Goal: Answer question/provide support: Share knowledge or assist other users

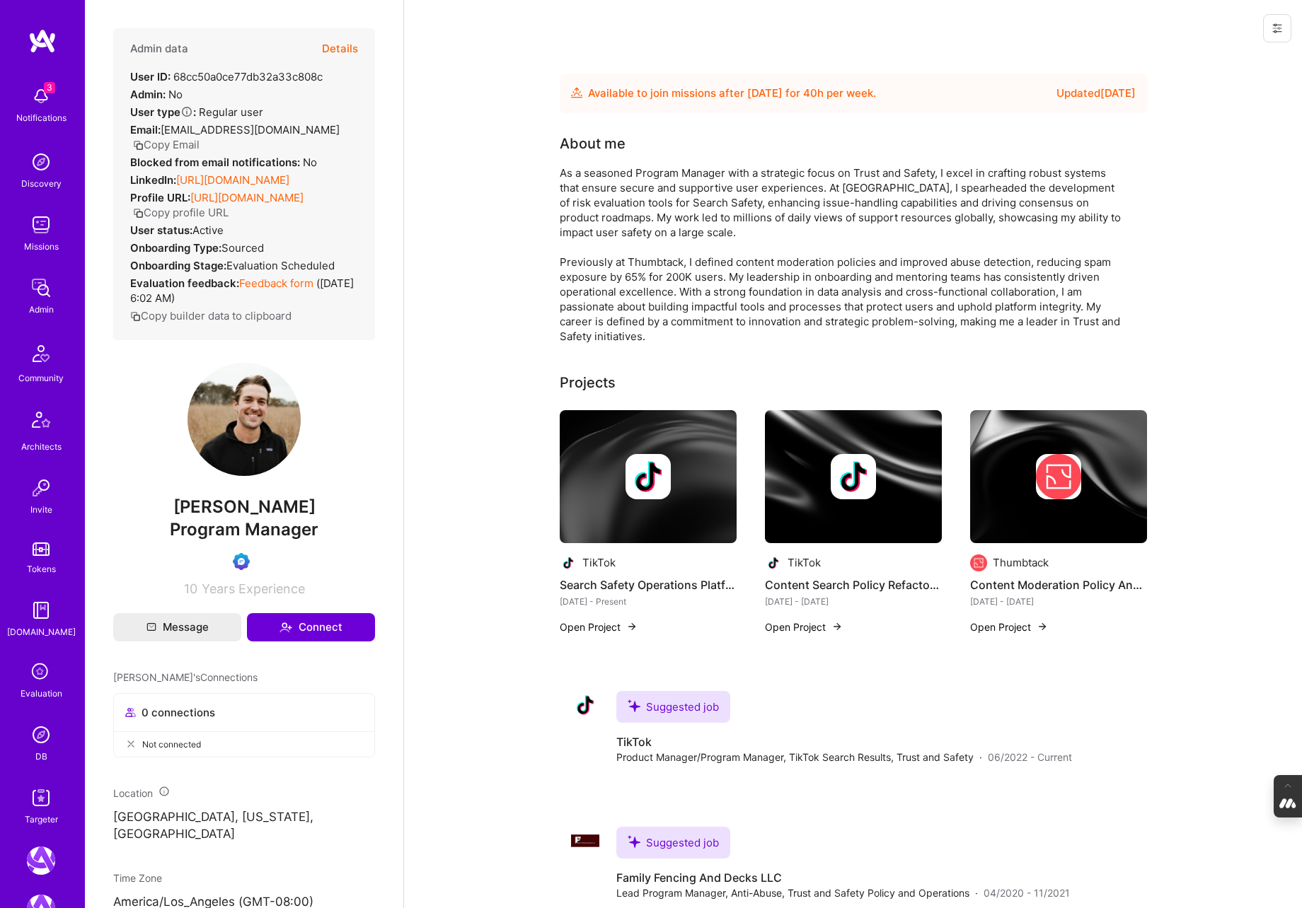
click at [32, 684] on icon at bounding box center [41, 672] width 27 height 27
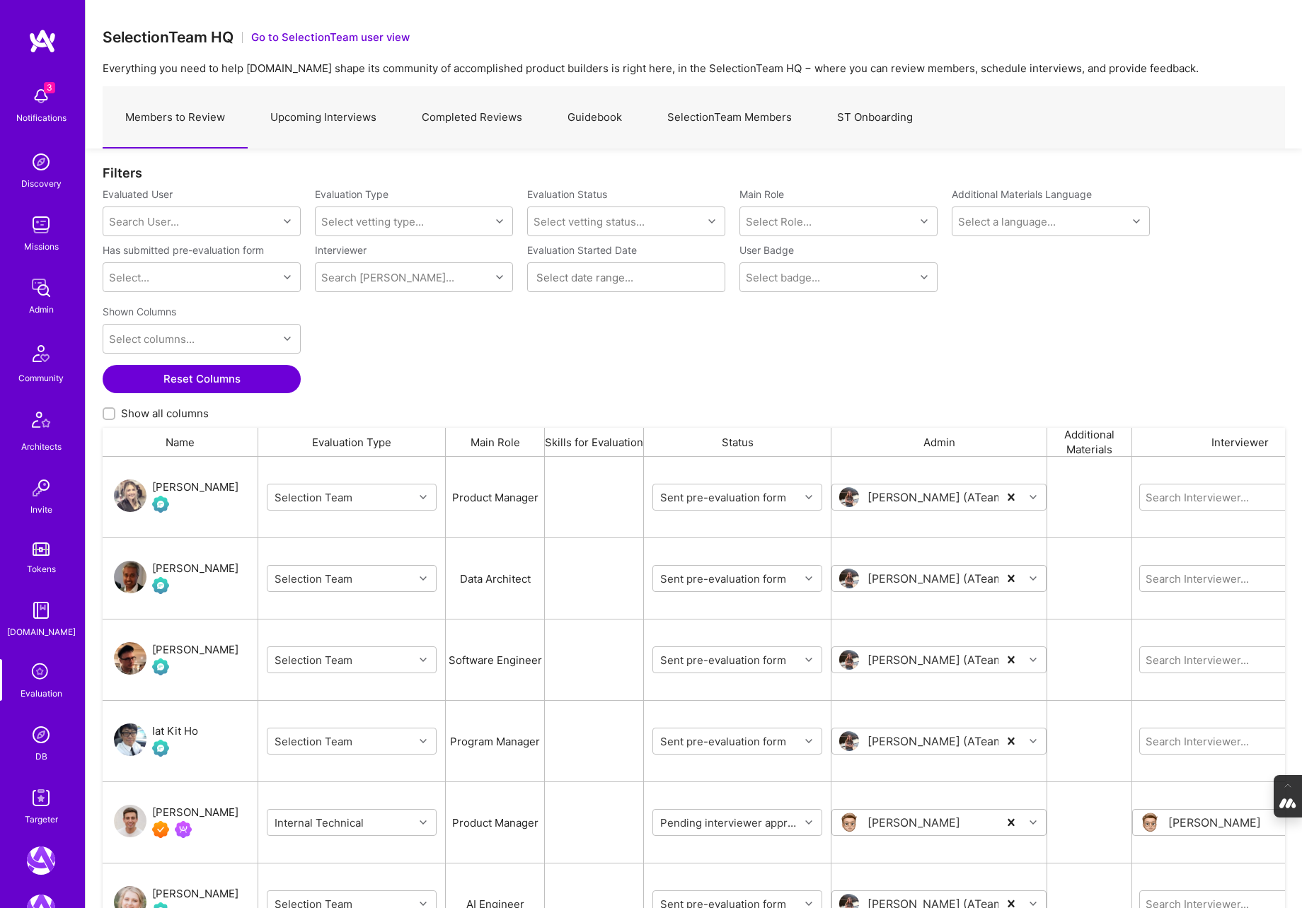
click at [473, 115] on link "Completed Reviews" at bounding box center [472, 118] width 146 height 62
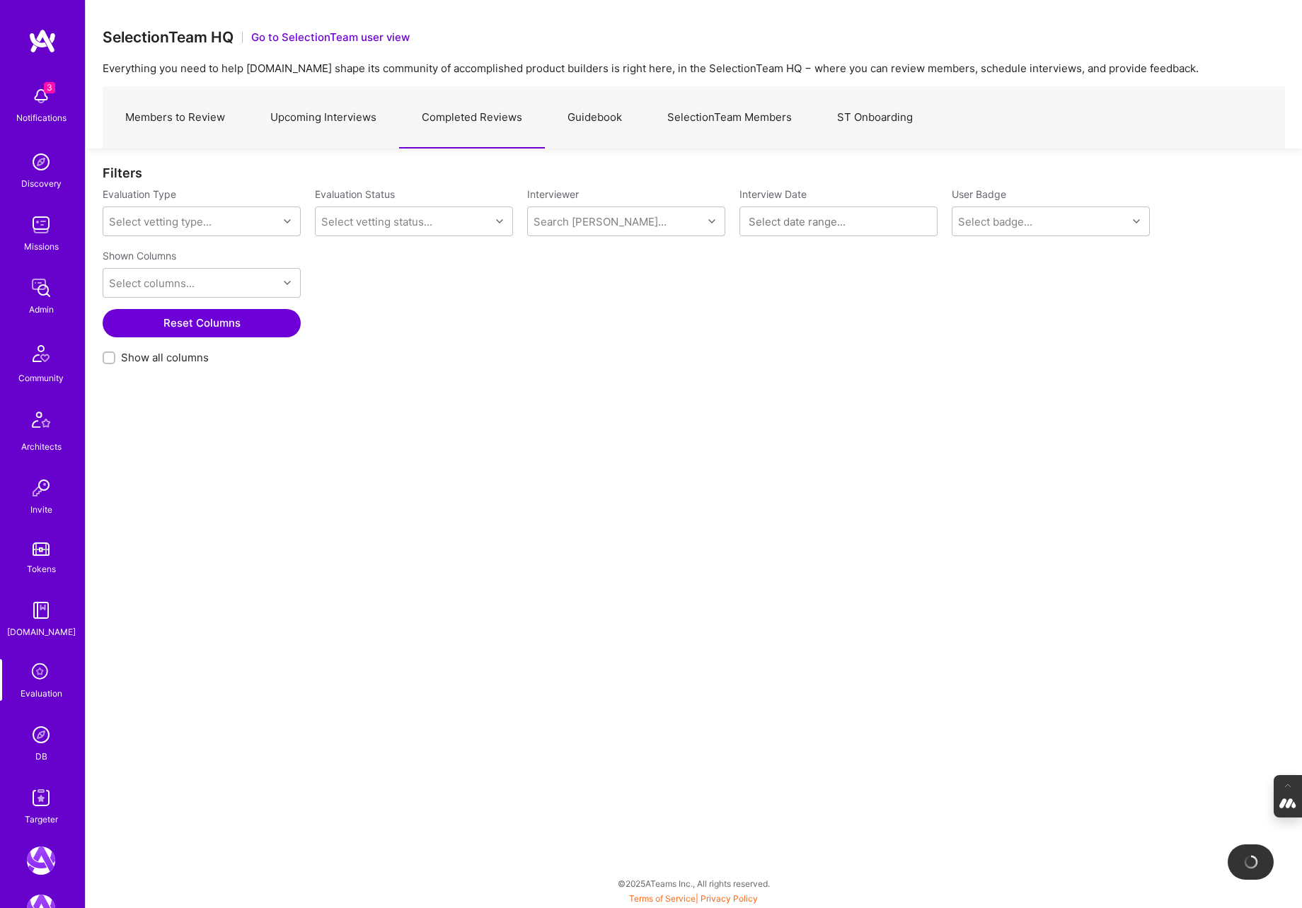
click at [787, 214] on div at bounding box center [839, 221] width 180 height 15
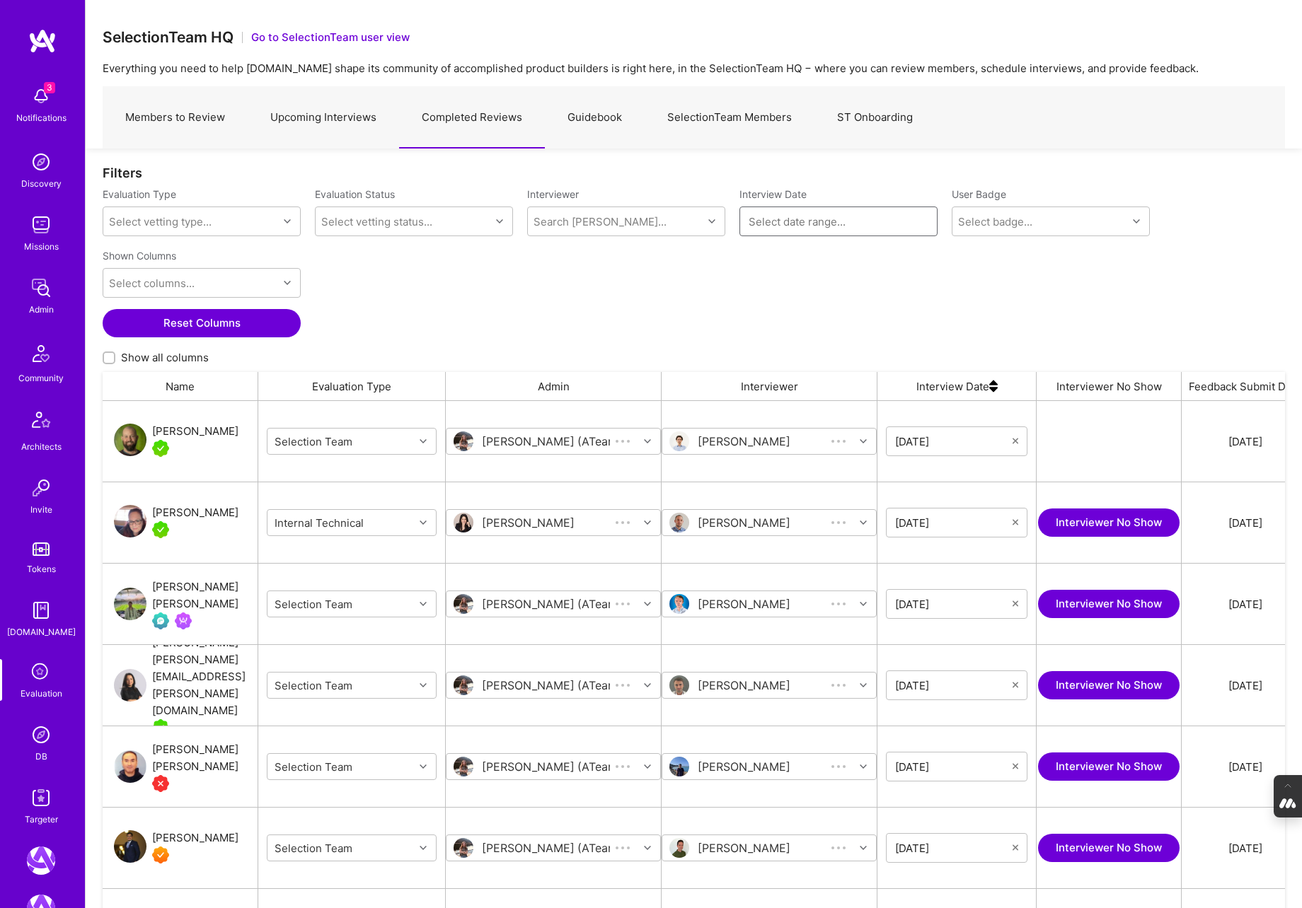
scroll to position [760, 1182]
click at [805, 219] on input at bounding box center [839, 221] width 180 height 14
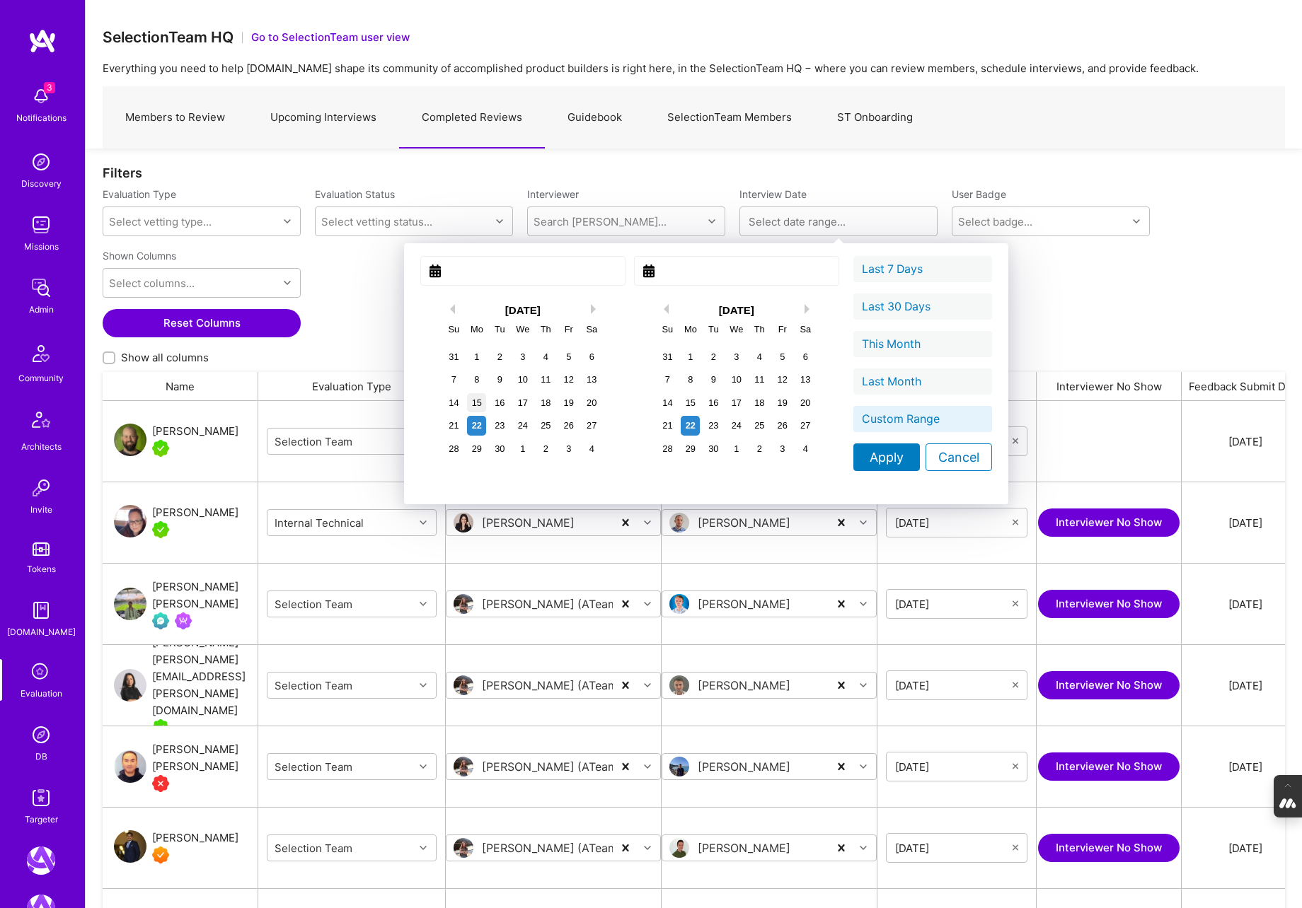
click at [467, 403] on div "15" at bounding box center [476, 402] width 19 height 19
type input "September 15, 2025"
click at [658, 425] on div "21" at bounding box center [667, 425] width 19 height 19
type input "September 21, 2025"
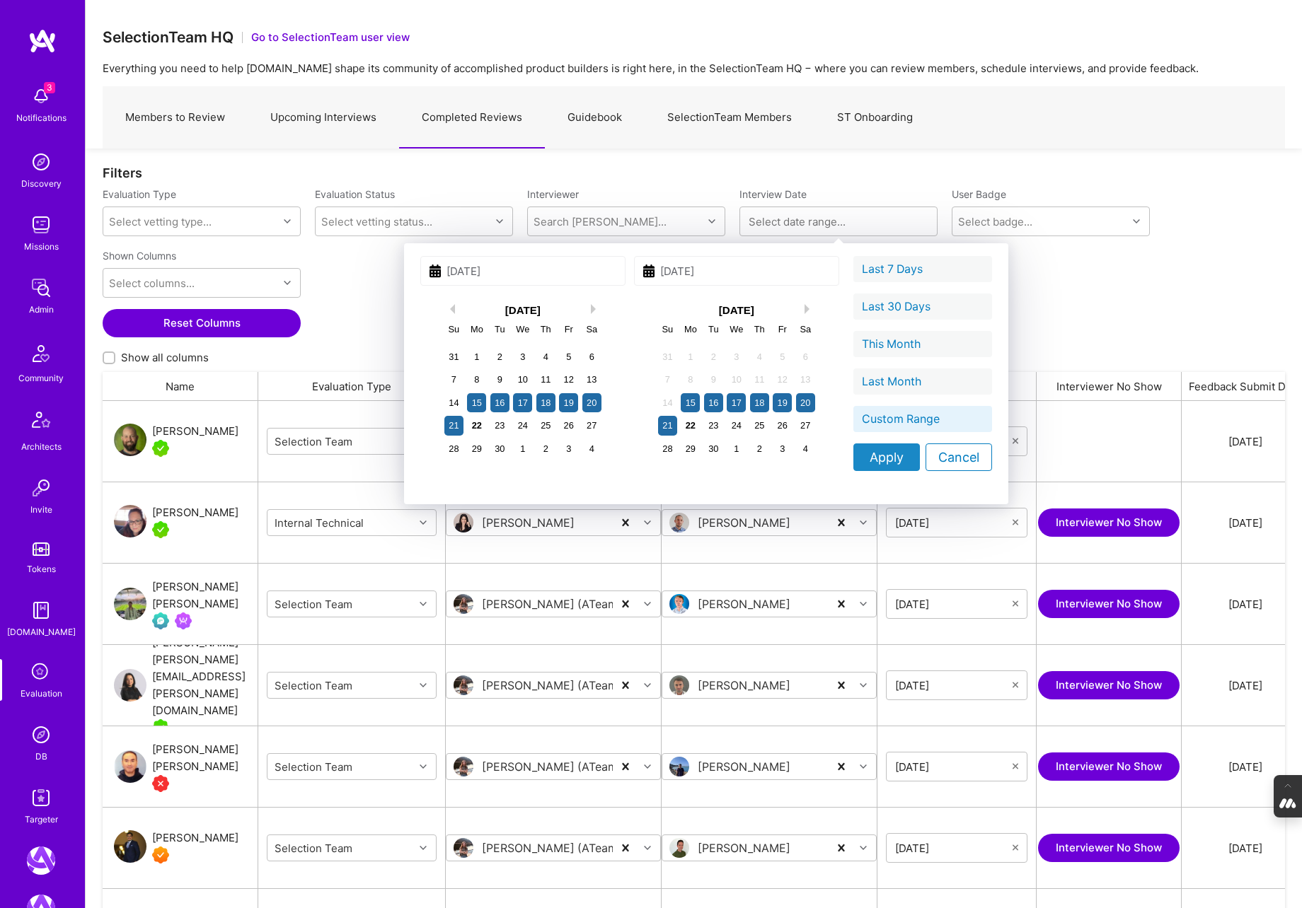
click at [853, 460] on div "Apply" at bounding box center [886, 458] width 67 height 28
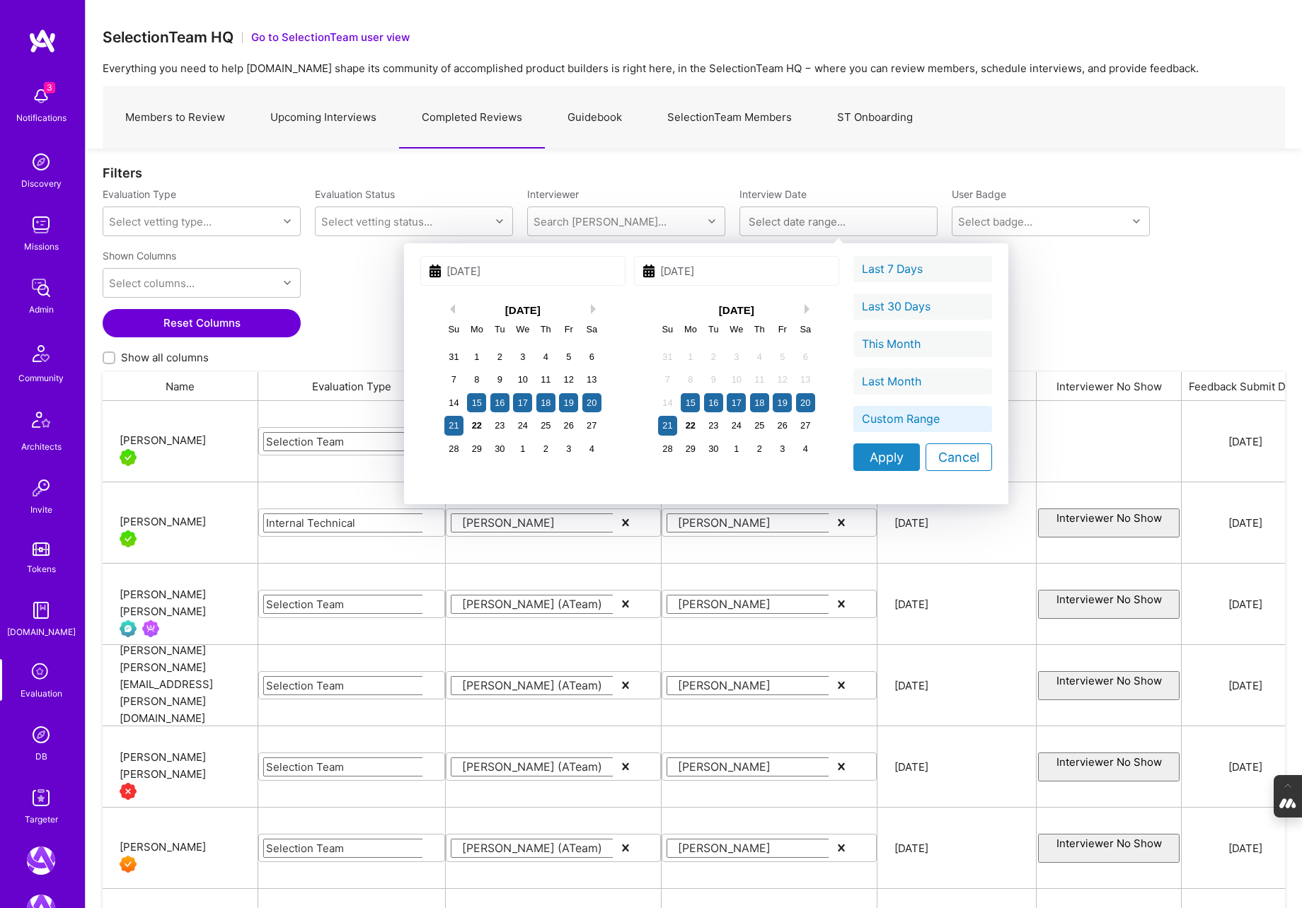
type input "09/15/2025 - 09/21/2025"
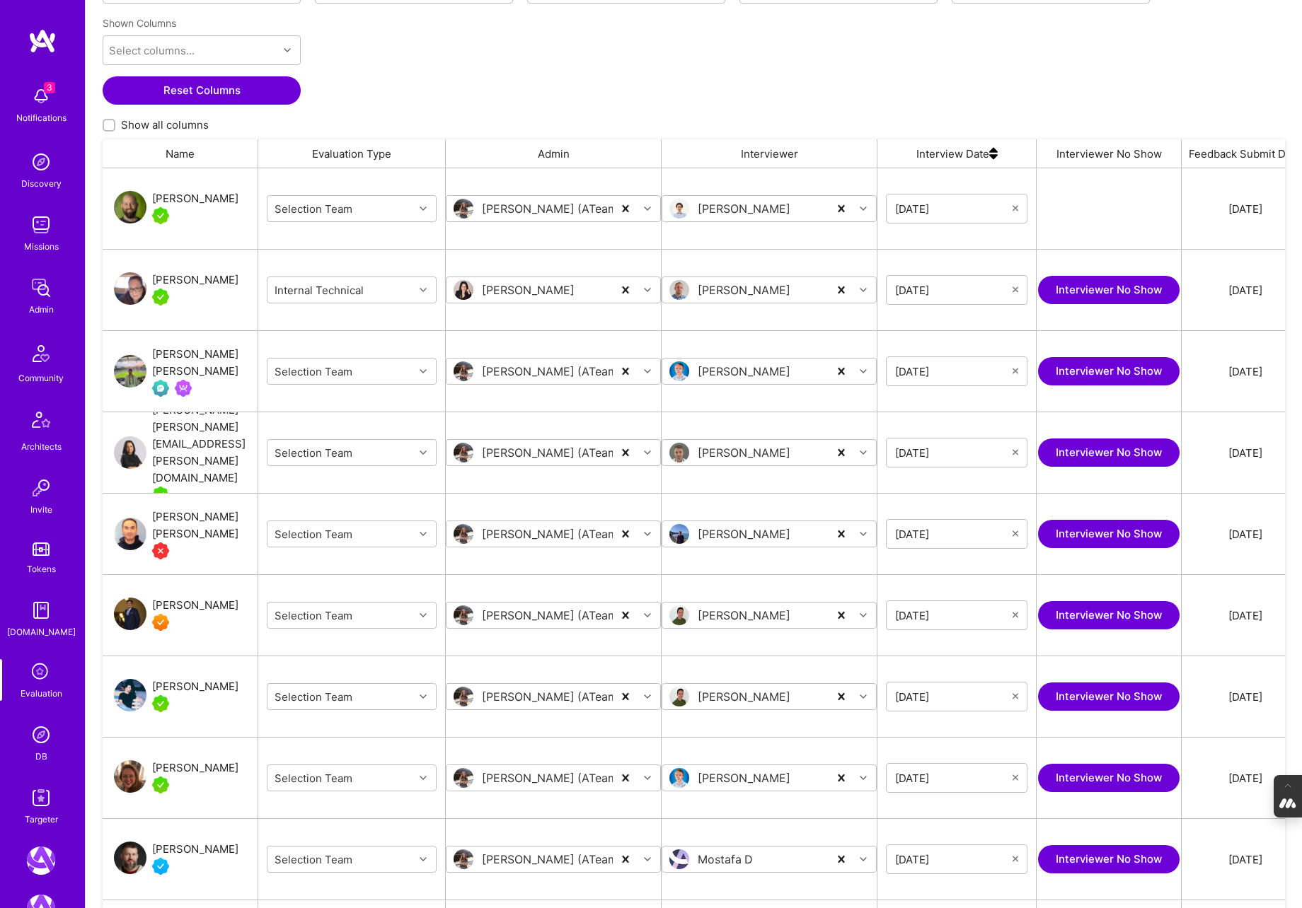
scroll to position [233, 0]
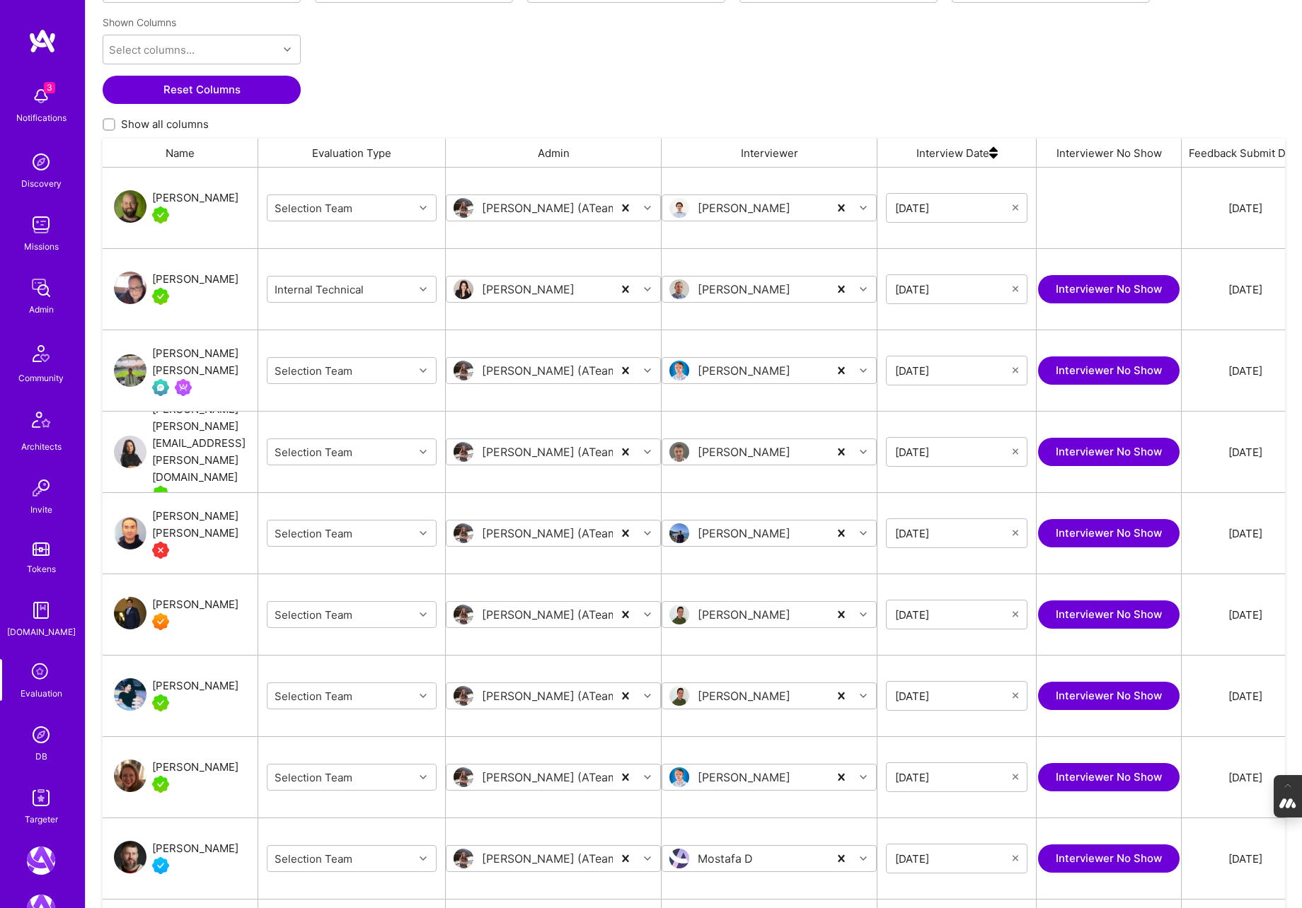
click at [112, 123] on input "Show all columns" at bounding box center [110, 125] width 10 height 10
checkbox input "true"
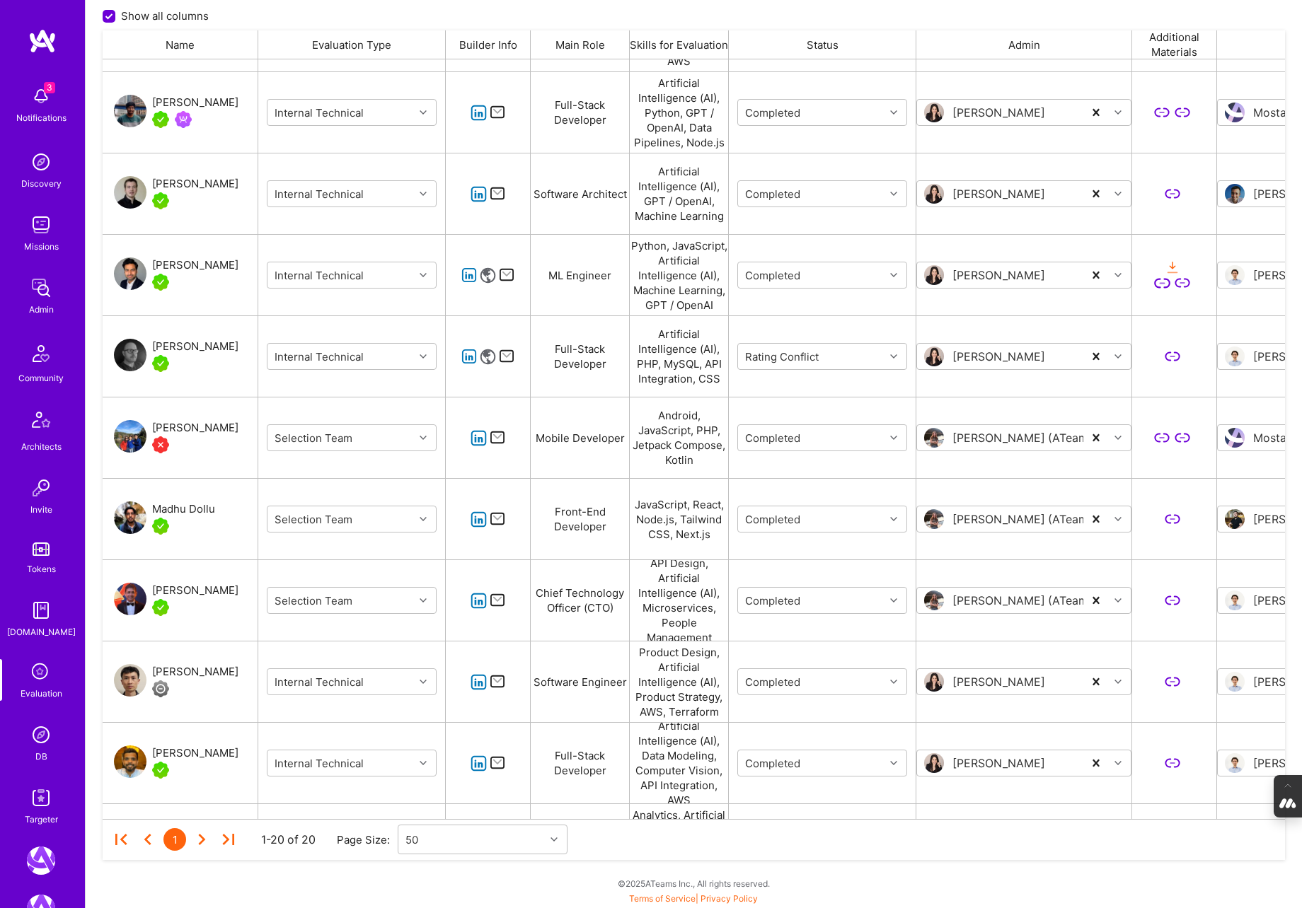
scroll to position [867, 0]
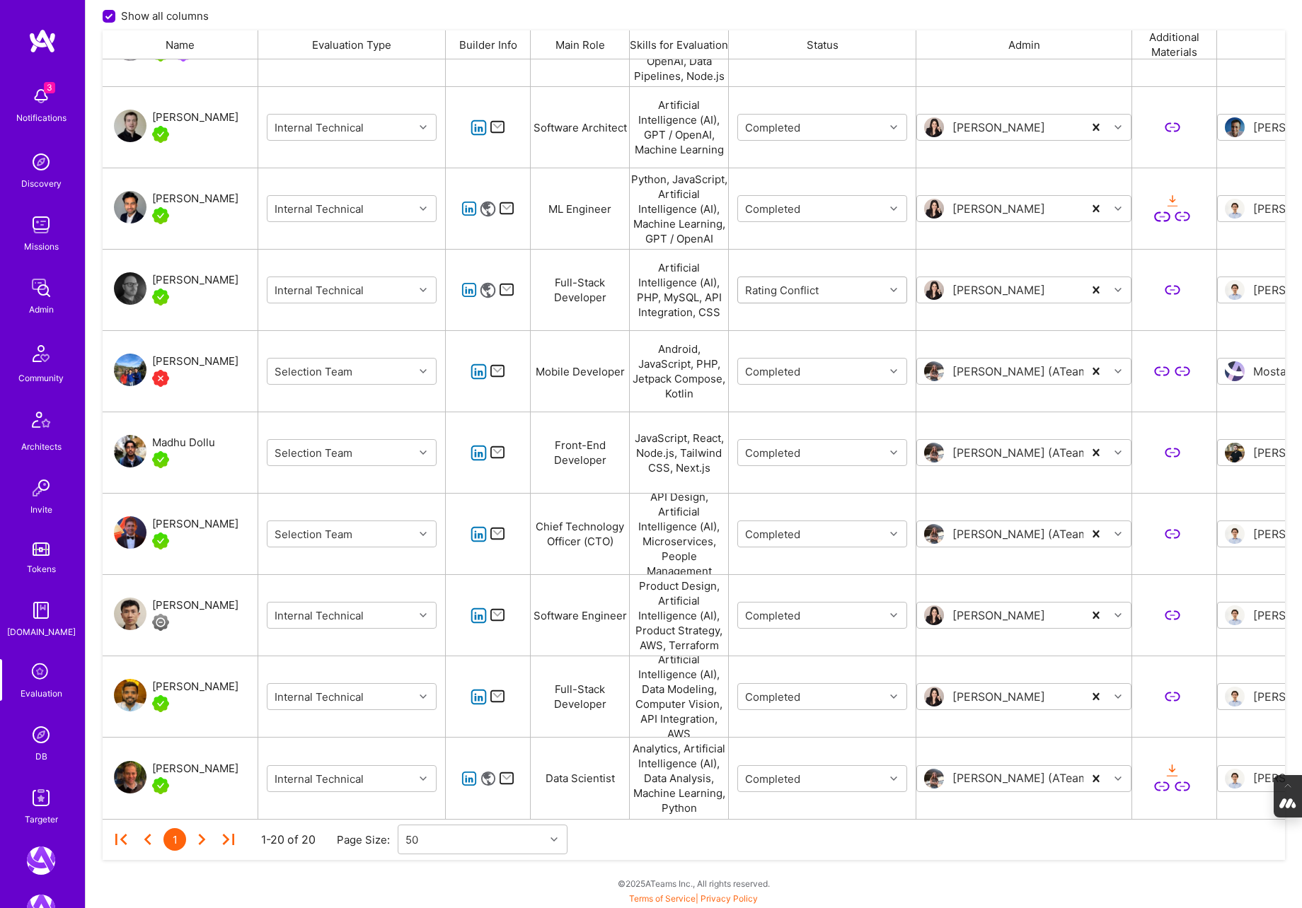
click at [893, 287] on icon "grid" at bounding box center [893, 290] width 7 height 7
click at [935, 318] on div "Adi Sofer" at bounding box center [1023, 290] width 215 height 61
click at [915, 307] on div "Rating Conflict" at bounding box center [822, 290] width 187 height 81
click at [891, 292] on icon "grid" at bounding box center [893, 290] width 7 height 7
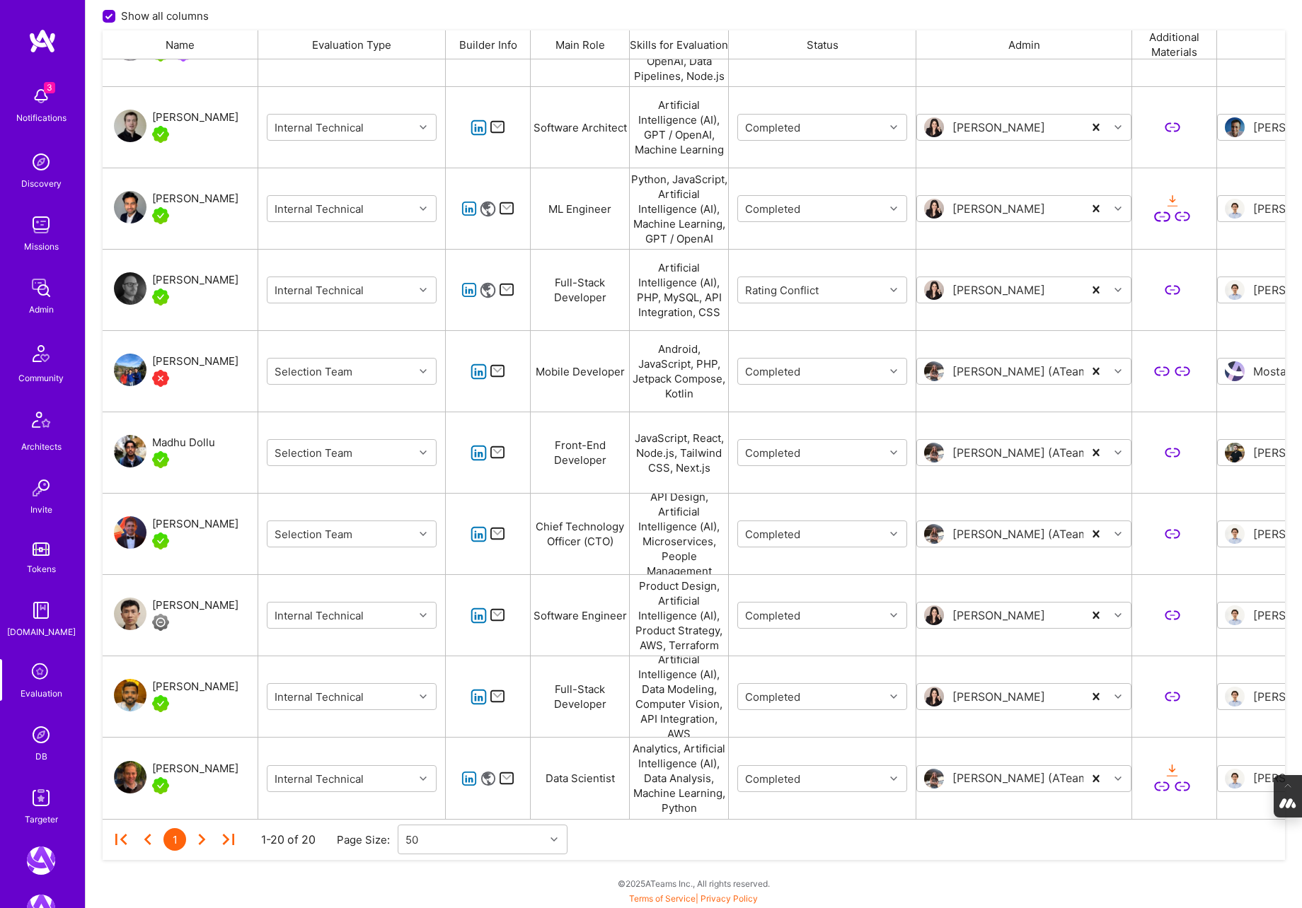
click at [876, 324] on div "Rating Conflict" at bounding box center [822, 290] width 187 height 81
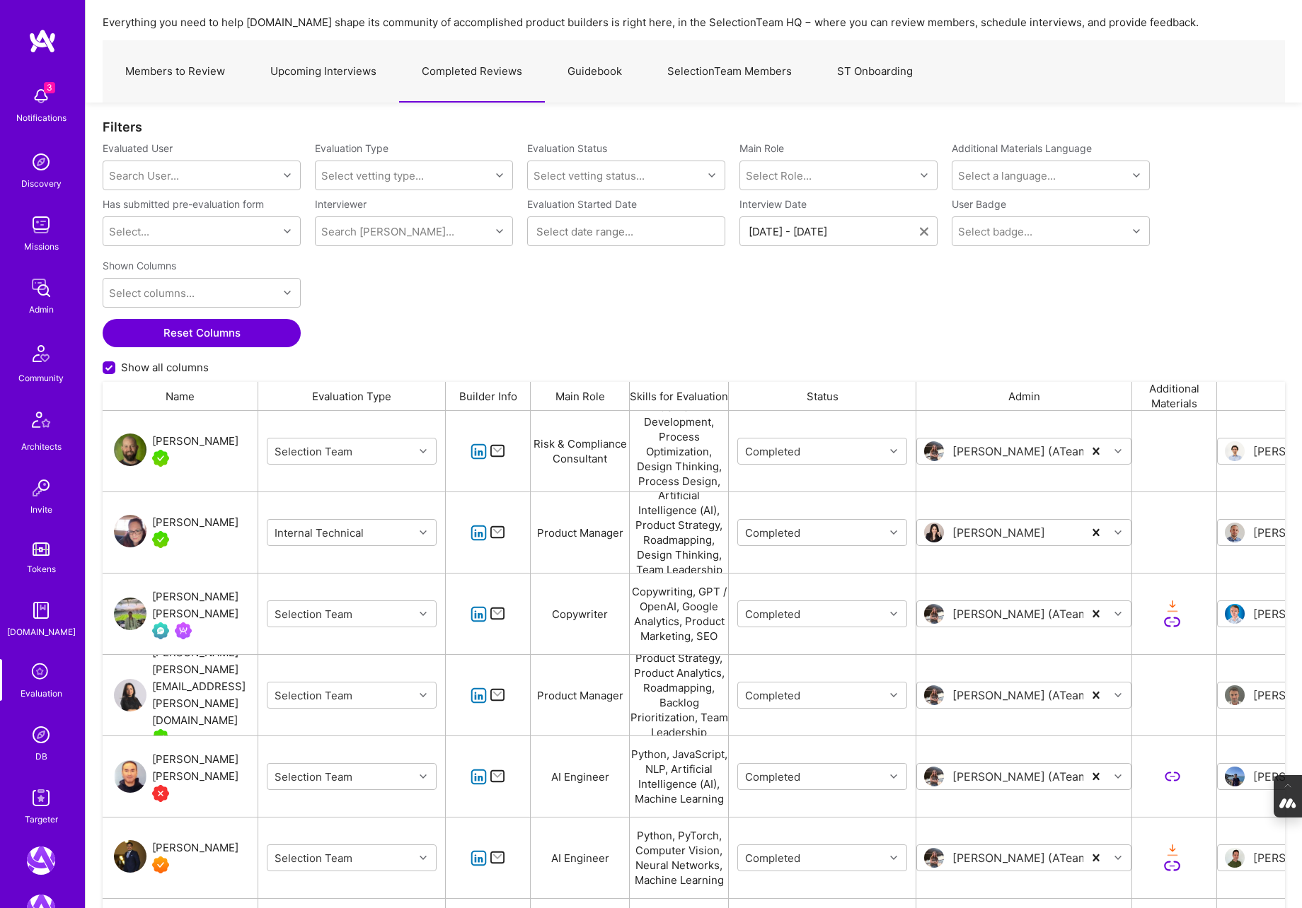
scroll to position [0, 0]
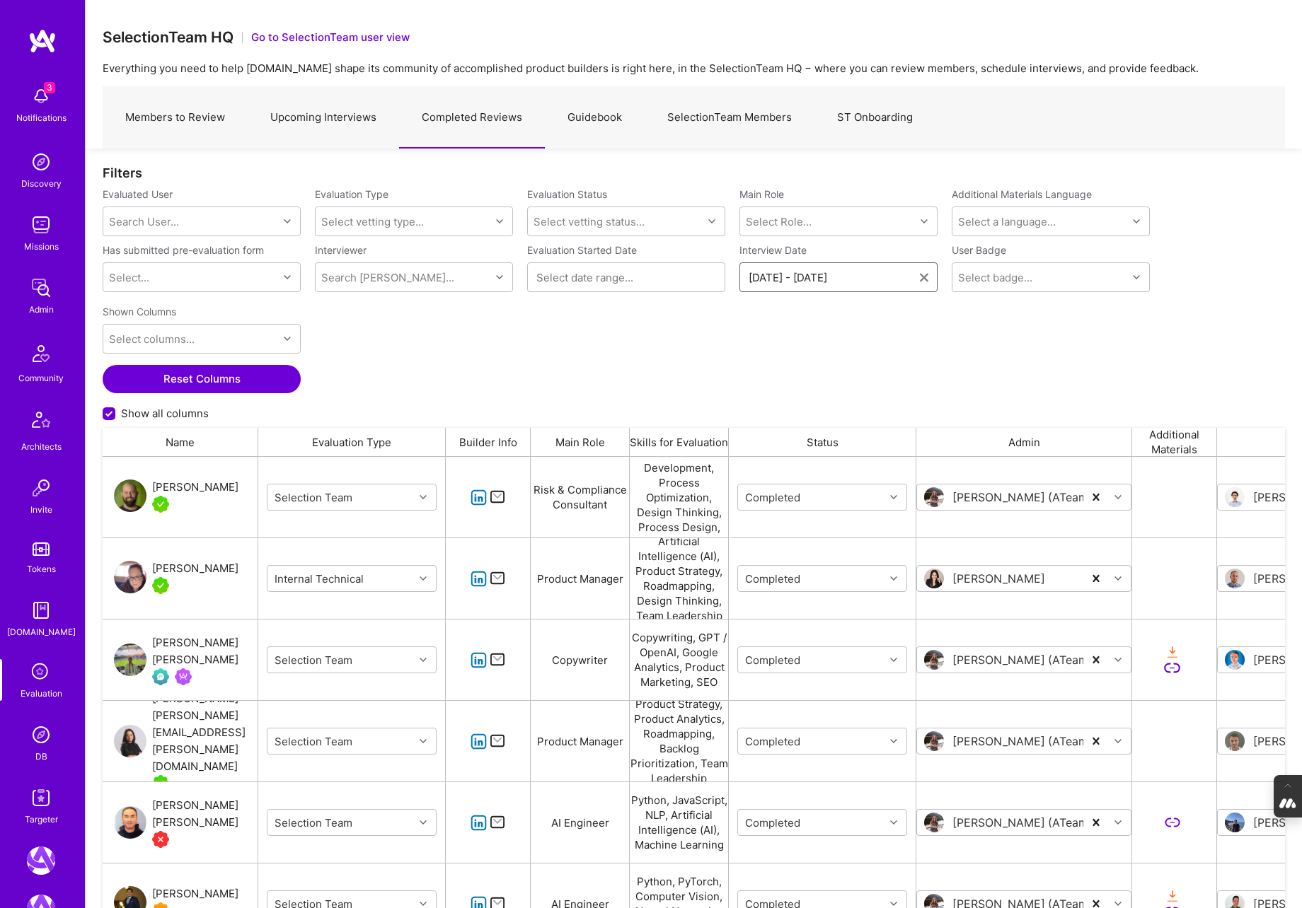
click at [814, 272] on input "09/15/2025 - 09/21/2025" at bounding box center [834, 277] width 171 height 14
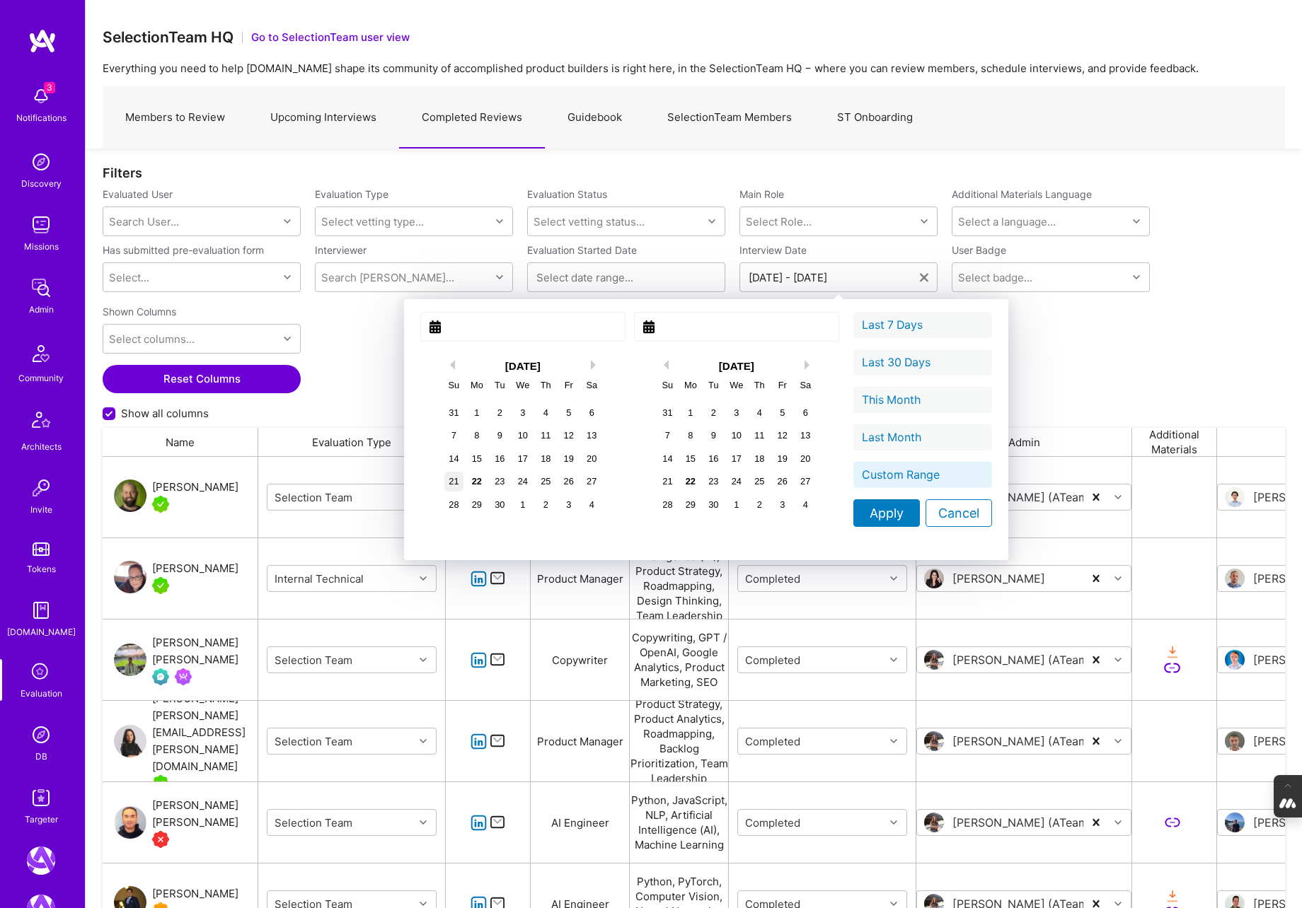
click at [444, 480] on div "21" at bounding box center [453, 481] width 19 height 19
click at [444, 456] on div "14" at bounding box center [453, 458] width 19 height 19
type input "September 14, 2025"
click at [796, 461] on div "20" at bounding box center [805, 458] width 19 height 19
type input "September 20, 2025"
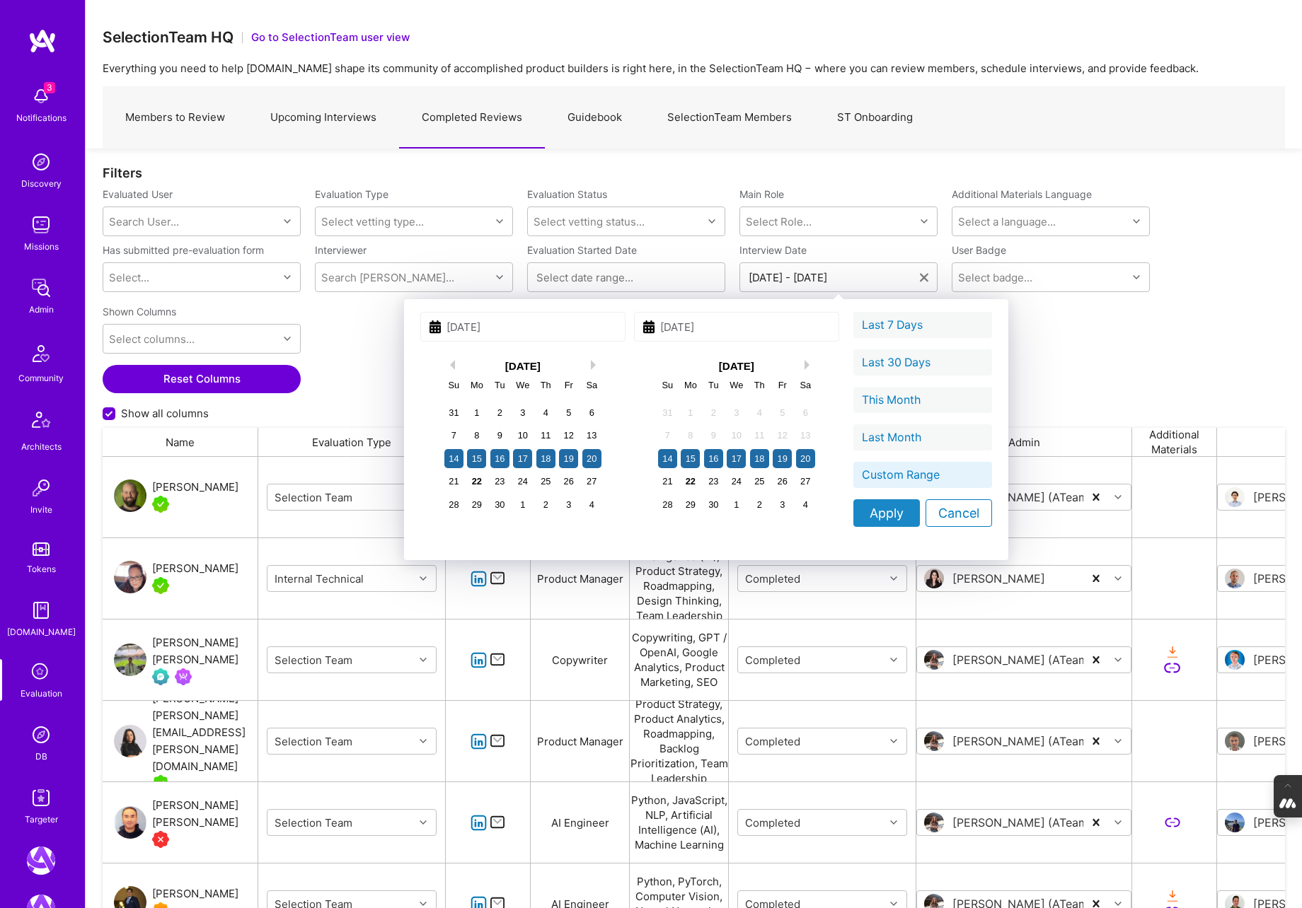
click at [853, 513] on div "Apply" at bounding box center [886, 514] width 67 height 28
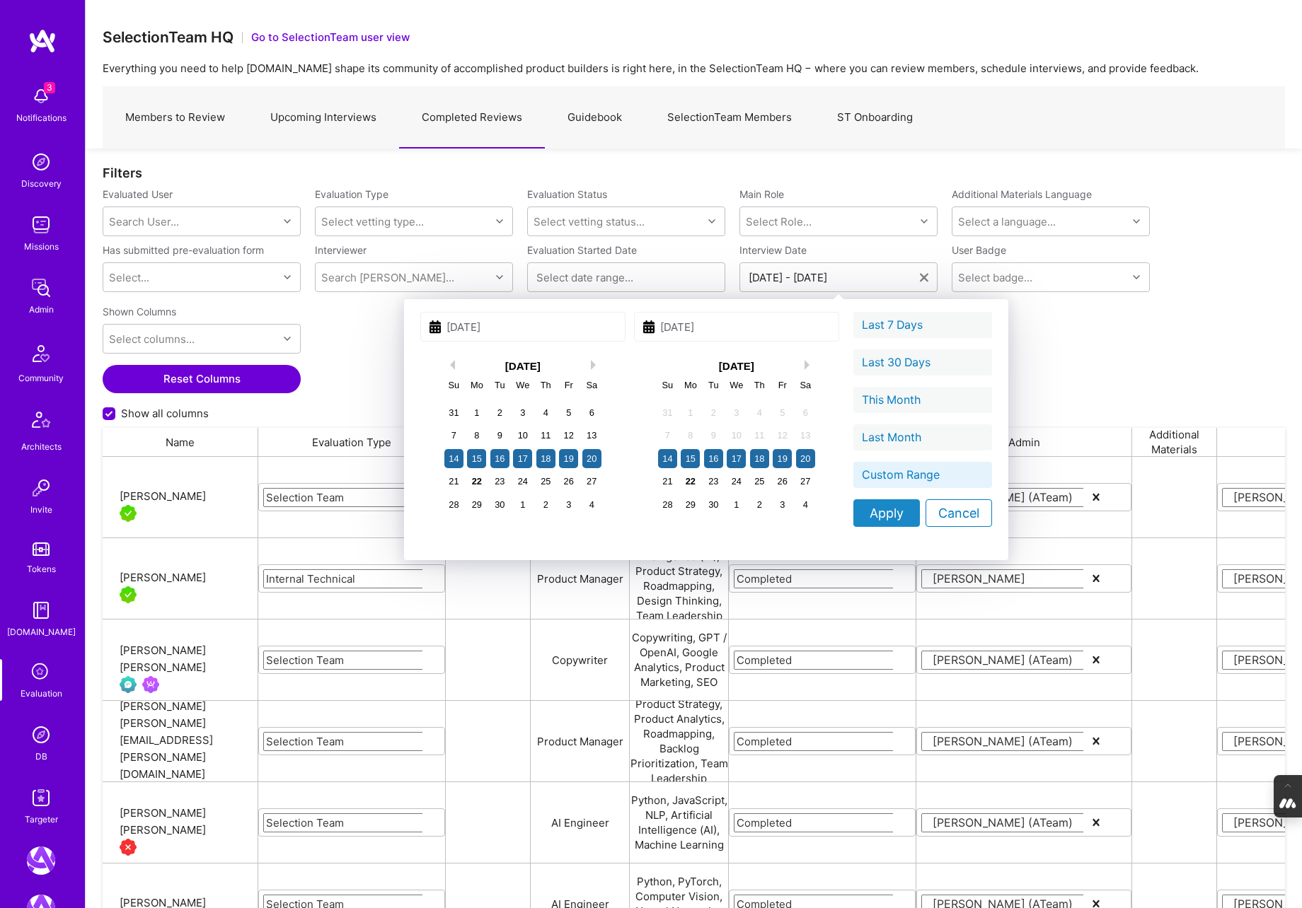
type input "09/14/2025 - 09/20/2025"
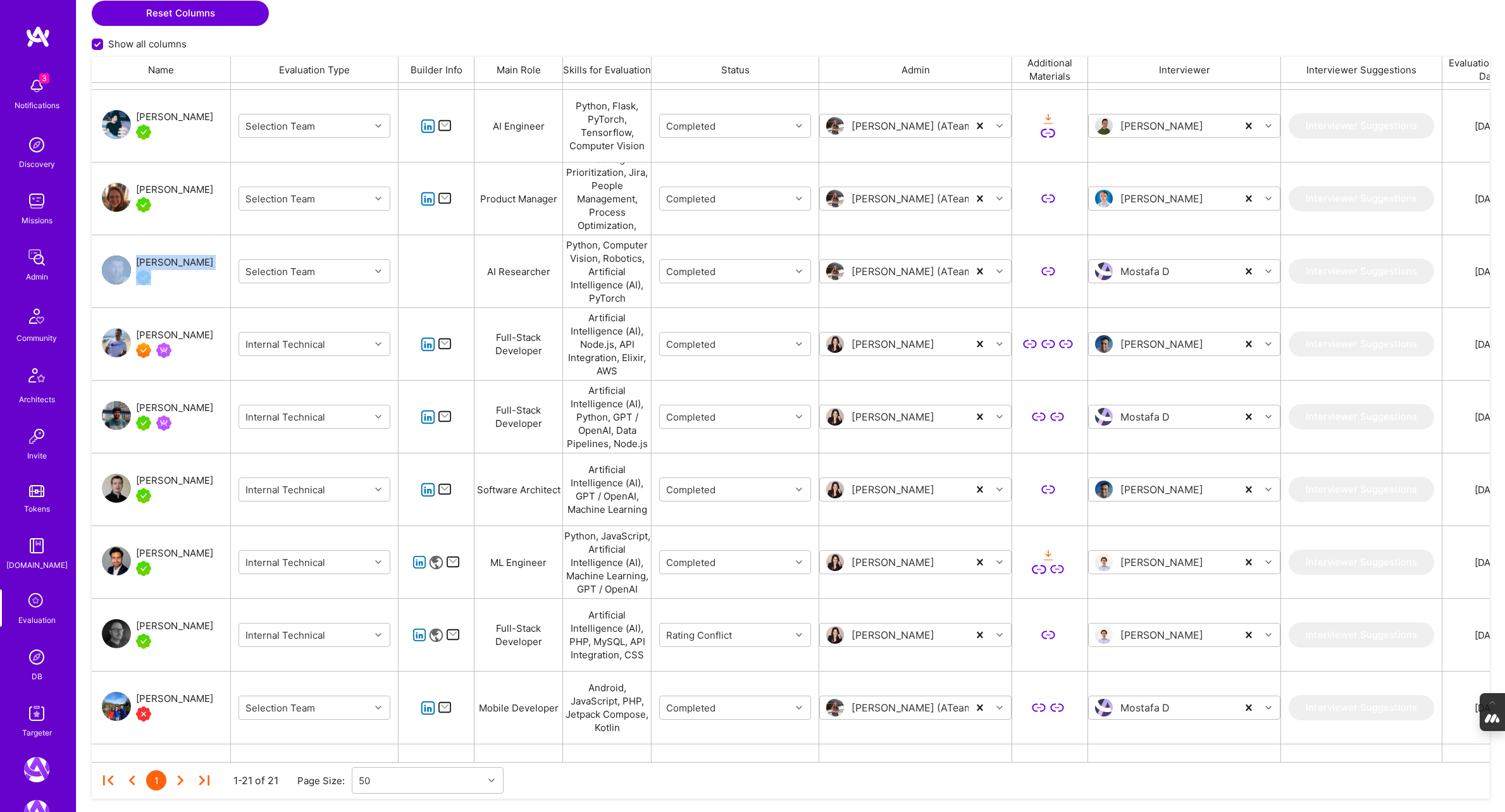
scroll to position [433, 0]
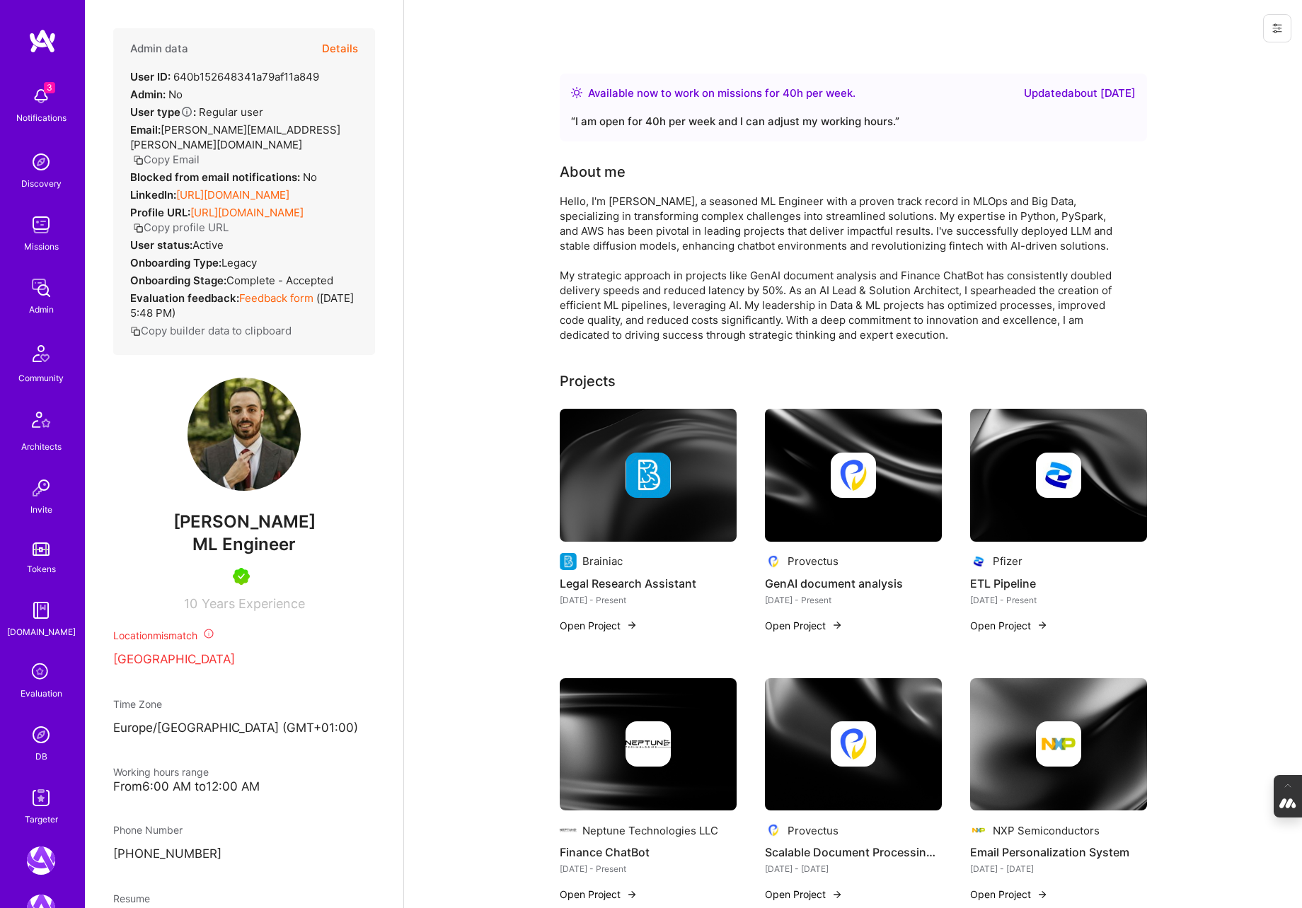
click at [43, 745] on img at bounding box center [41, 735] width 28 height 28
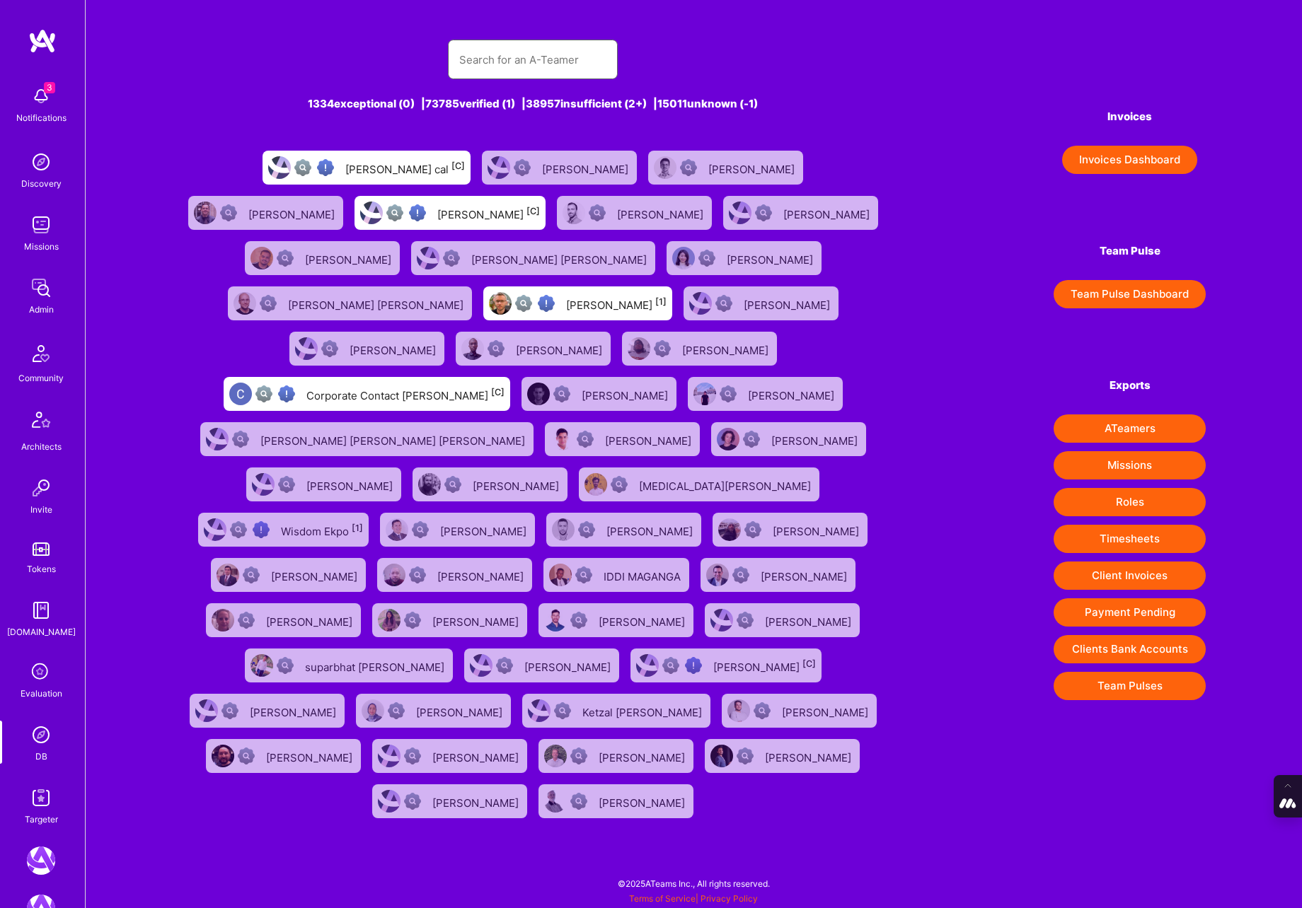
click at [483, 74] on input "text" at bounding box center [532, 60] width 147 height 36
click at [49, 674] on icon at bounding box center [41, 672] width 27 height 27
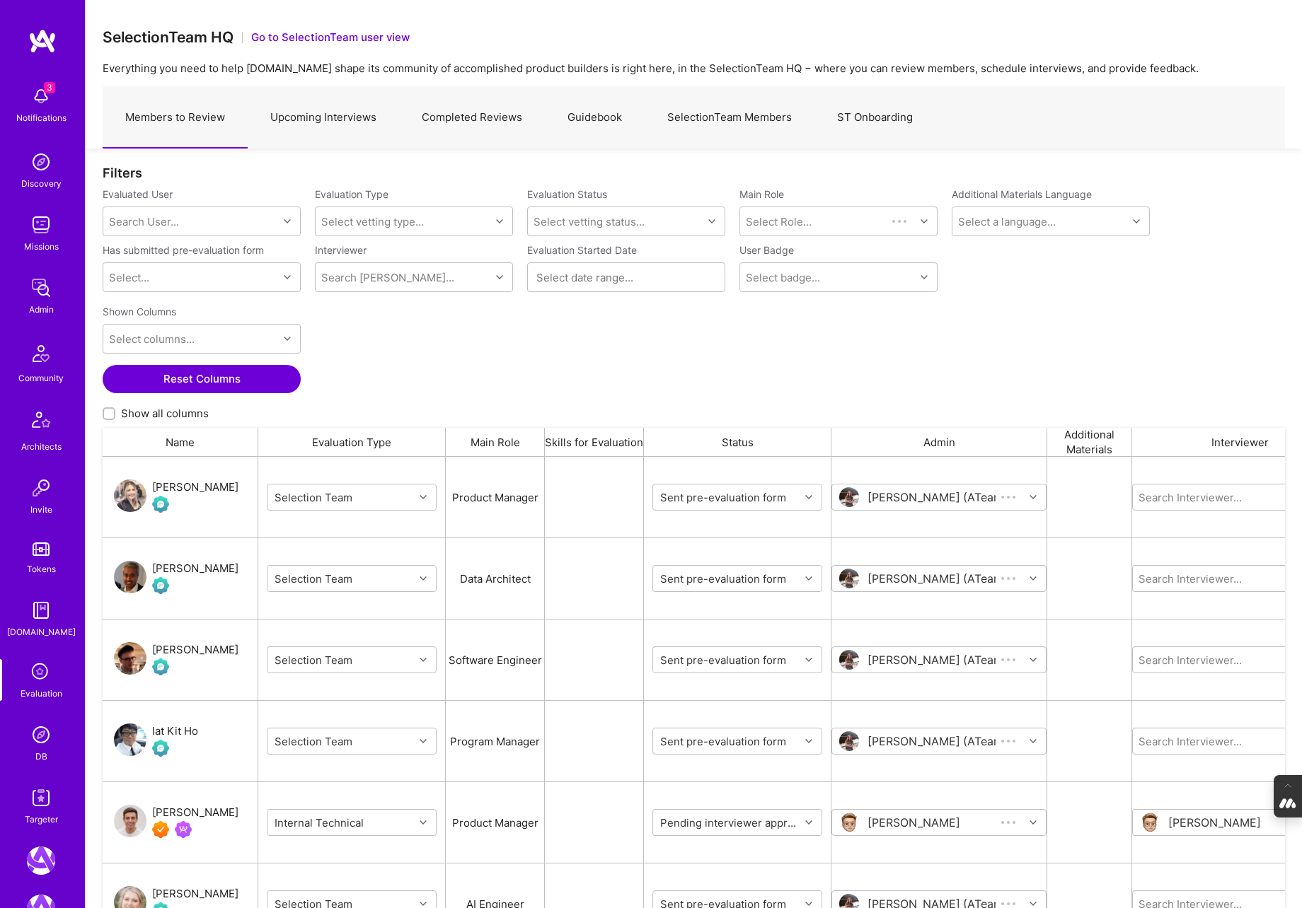
scroll to position [760, 1182]
click at [313, 121] on link "Upcoming Interviews" at bounding box center [323, 118] width 151 height 62
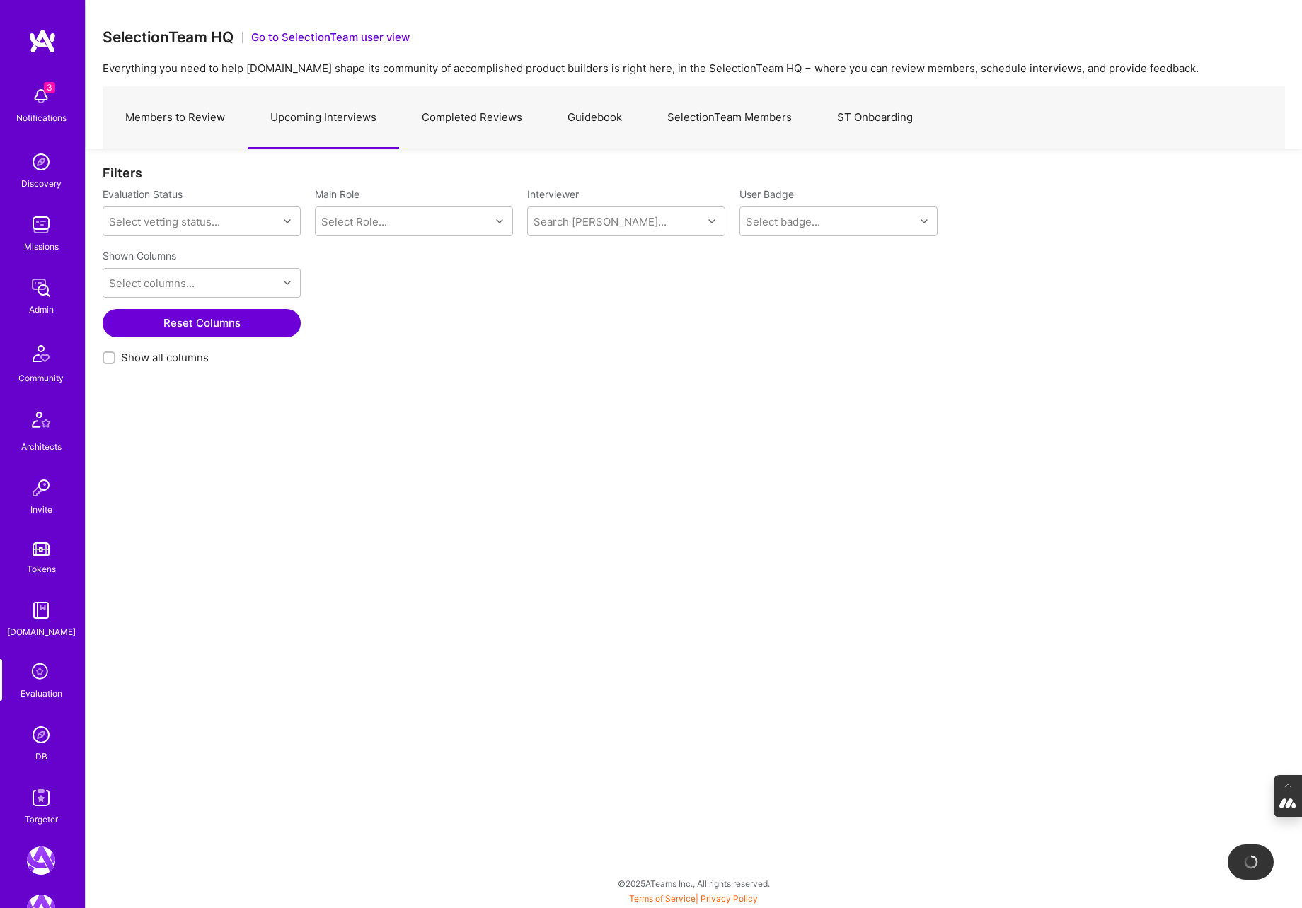
click at [108, 359] on input "Show all columns" at bounding box center [110, 359] width 10 height 10
checkbox input "true"
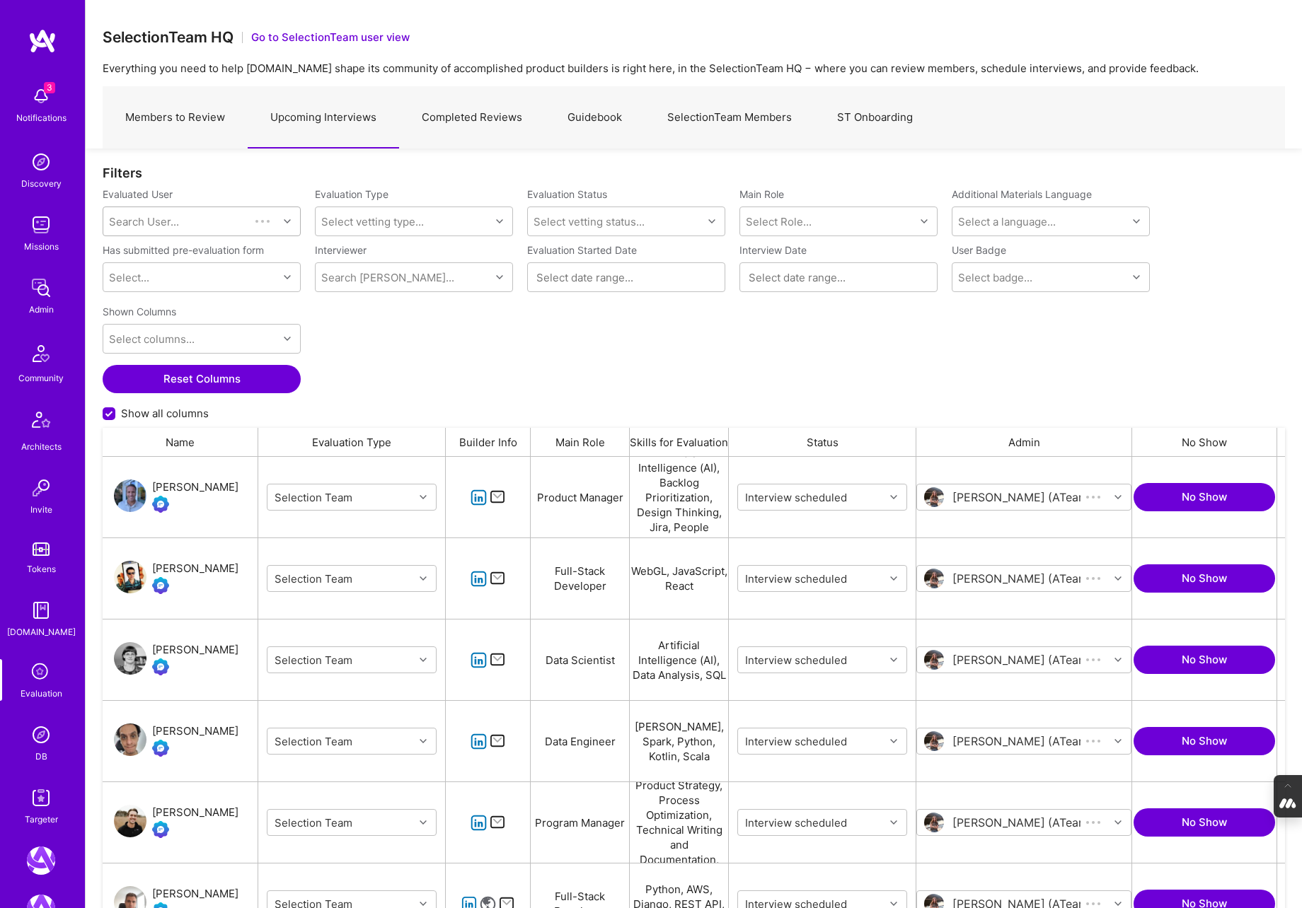
scroll to position [760, 1182]
click at [144, 212] on div "Search User..." at bounding box center [190, 221] width 175 height 28
type input "saurabh hebbalkar"
click at [183, 259] on div "Saurabh Hebbalkar" at bounding box center [220, 257] width 144 height 15
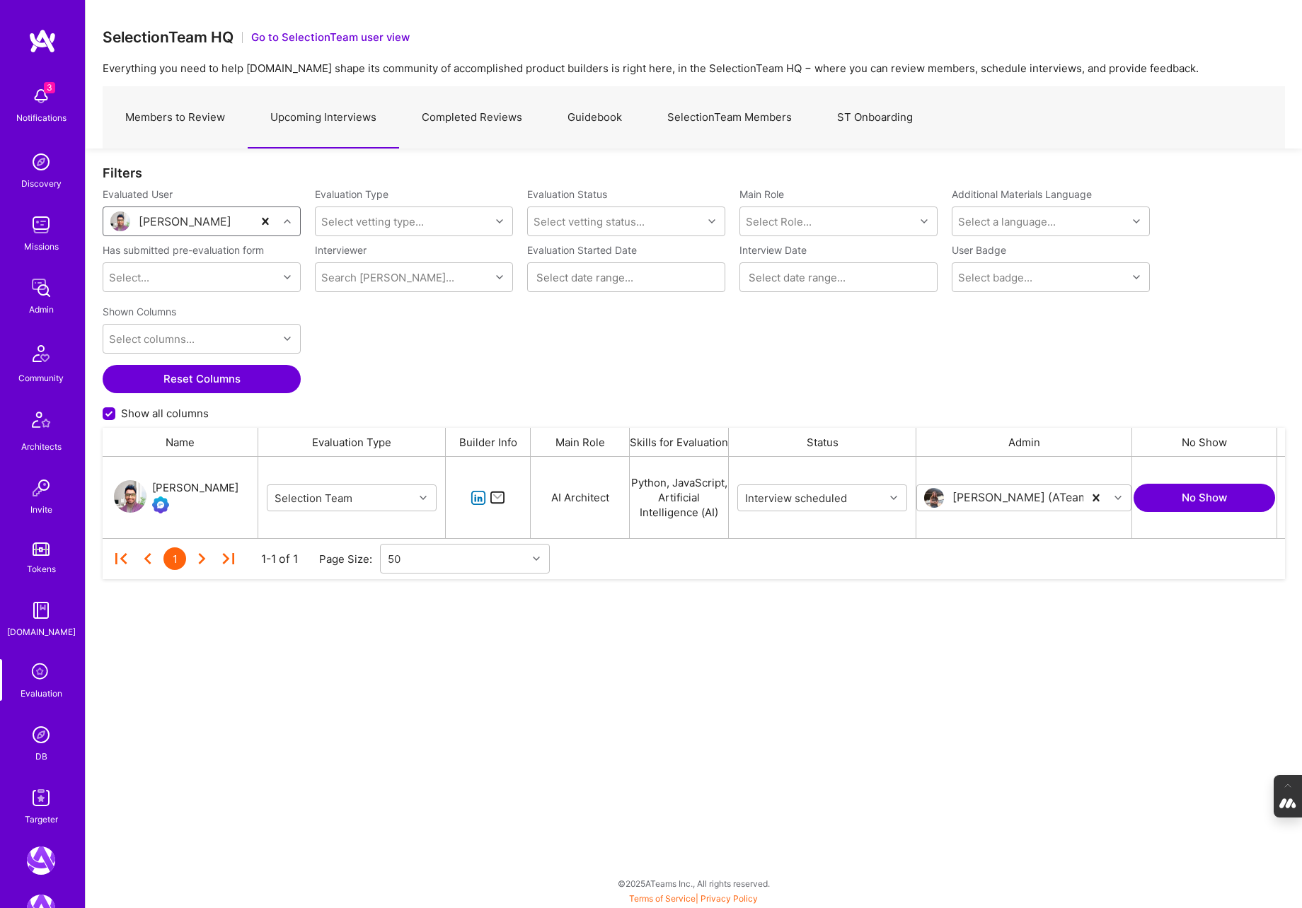
click at [187, 489] on div "Saurabh Hebbalkar" at bounding box center [195, 488] width 86 height 17
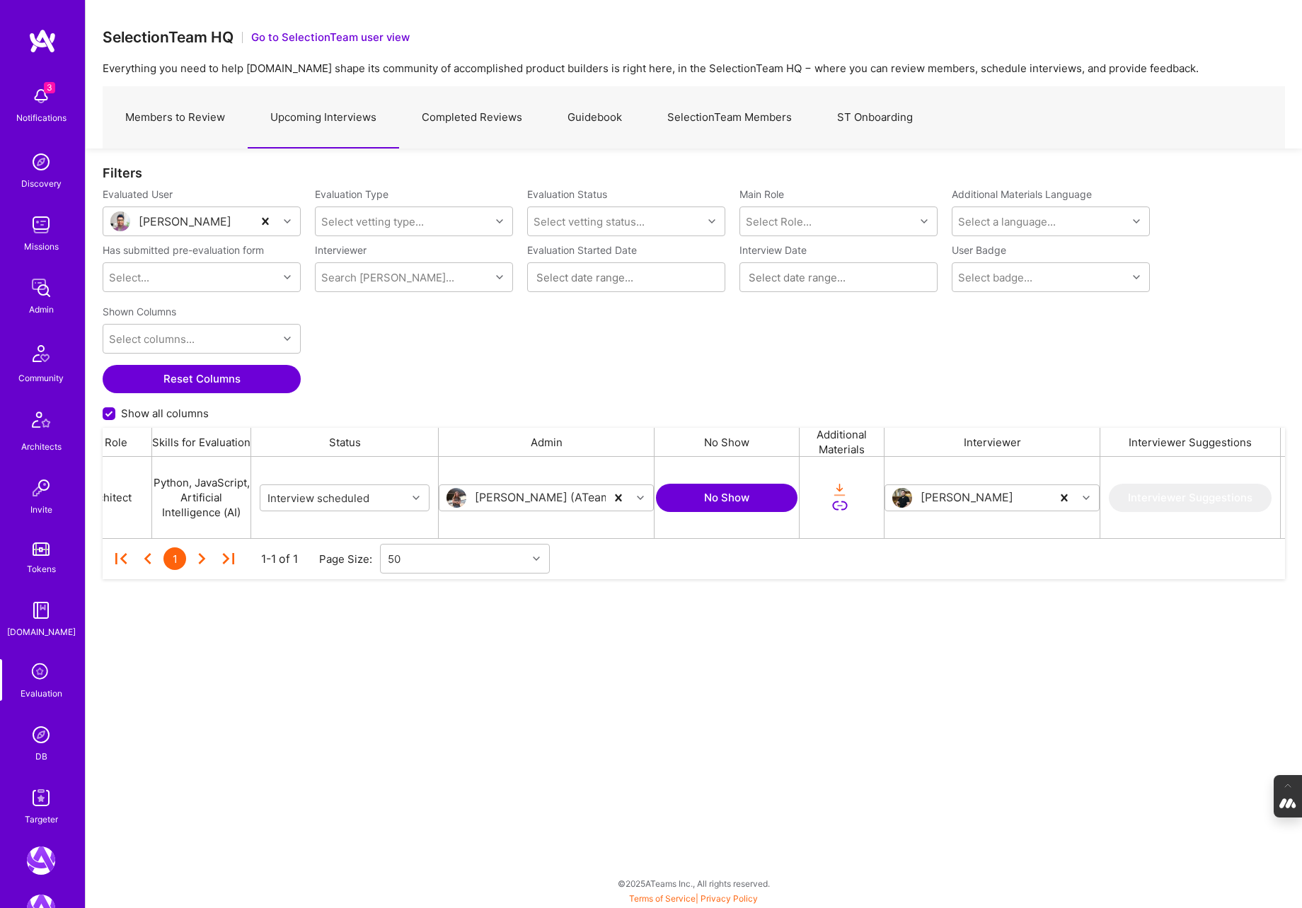
scroll to position [0, 577]
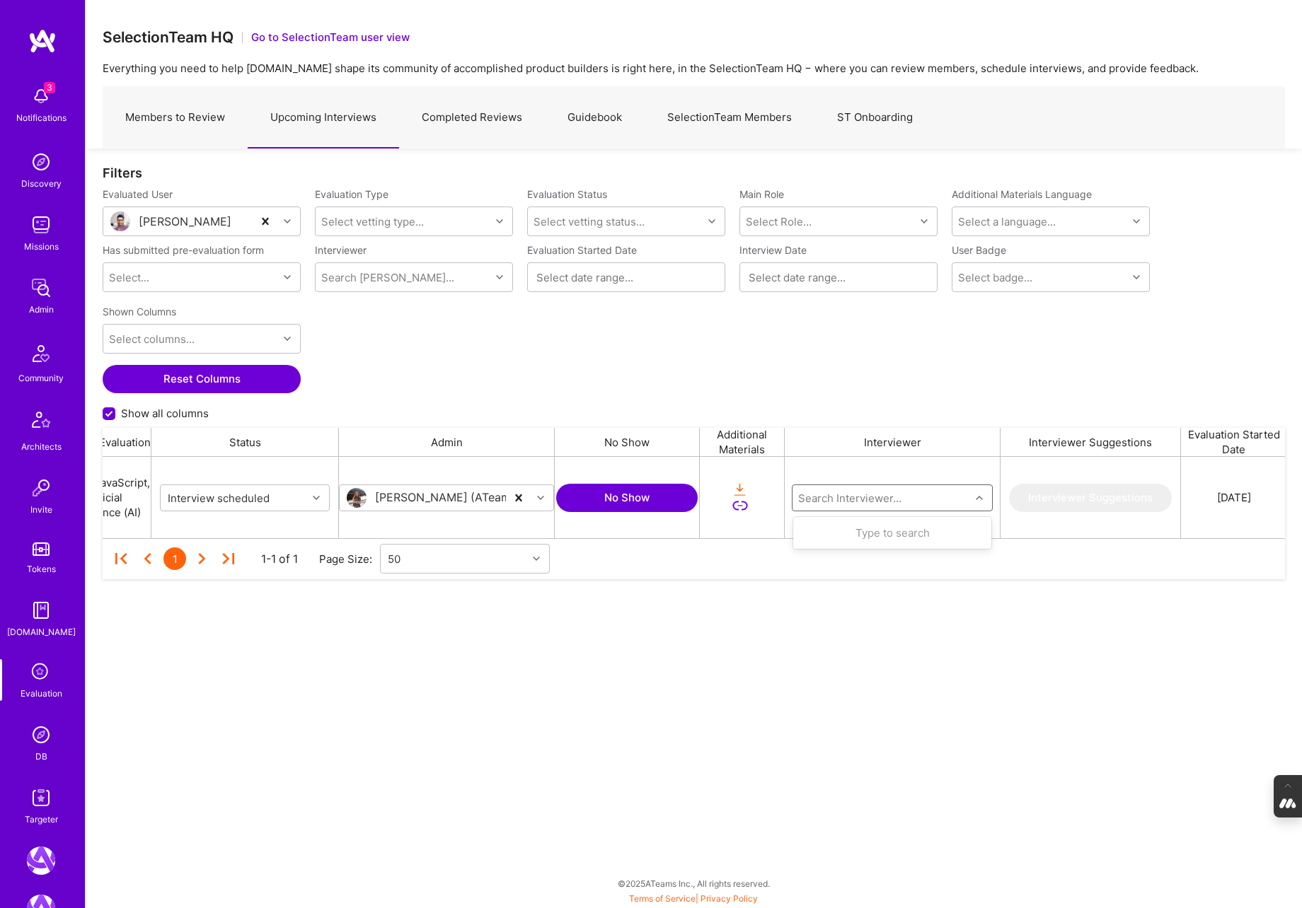
click at [819, 500] on input "grid" at bounding box center [882, 497] width 170 height 15
type input "mostafa"
click at [845, 577] on div "Mostafa D" at bounding box center [873, 574] width 71 height 15
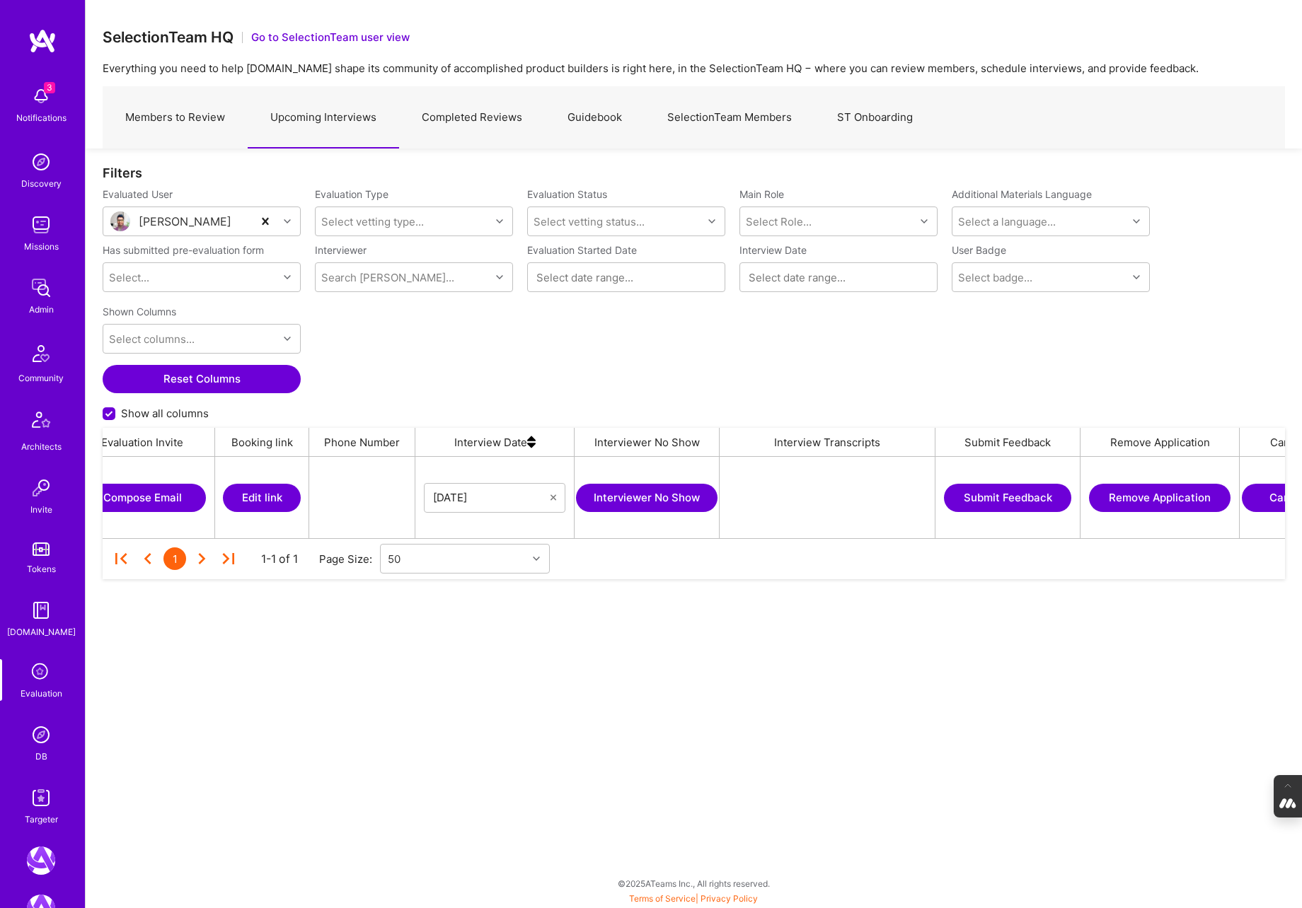
scroll to position [0, 2074]
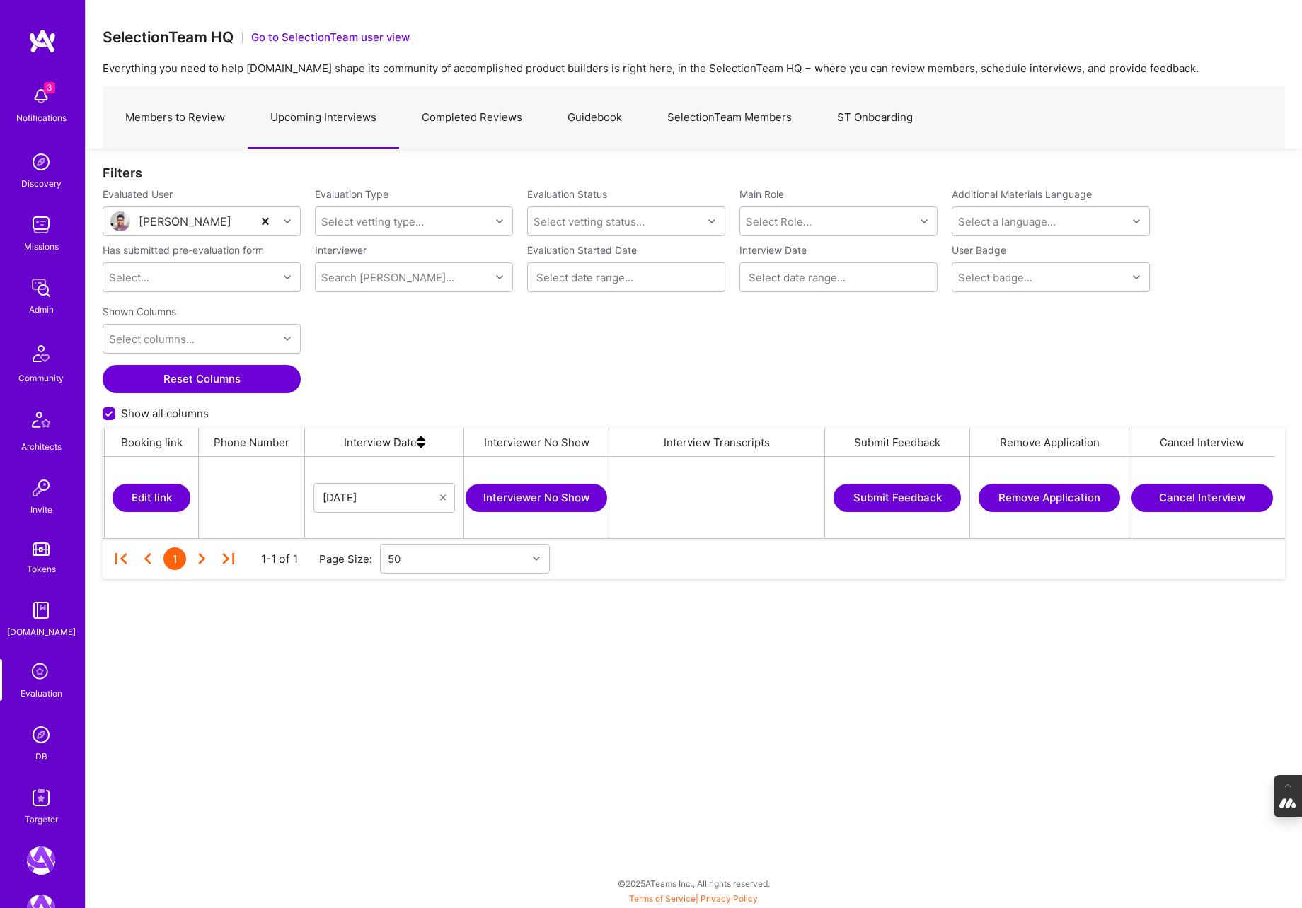
click at [175, 117] on link "Members to Review" at bounding box center [175, 118] width 145 height 62
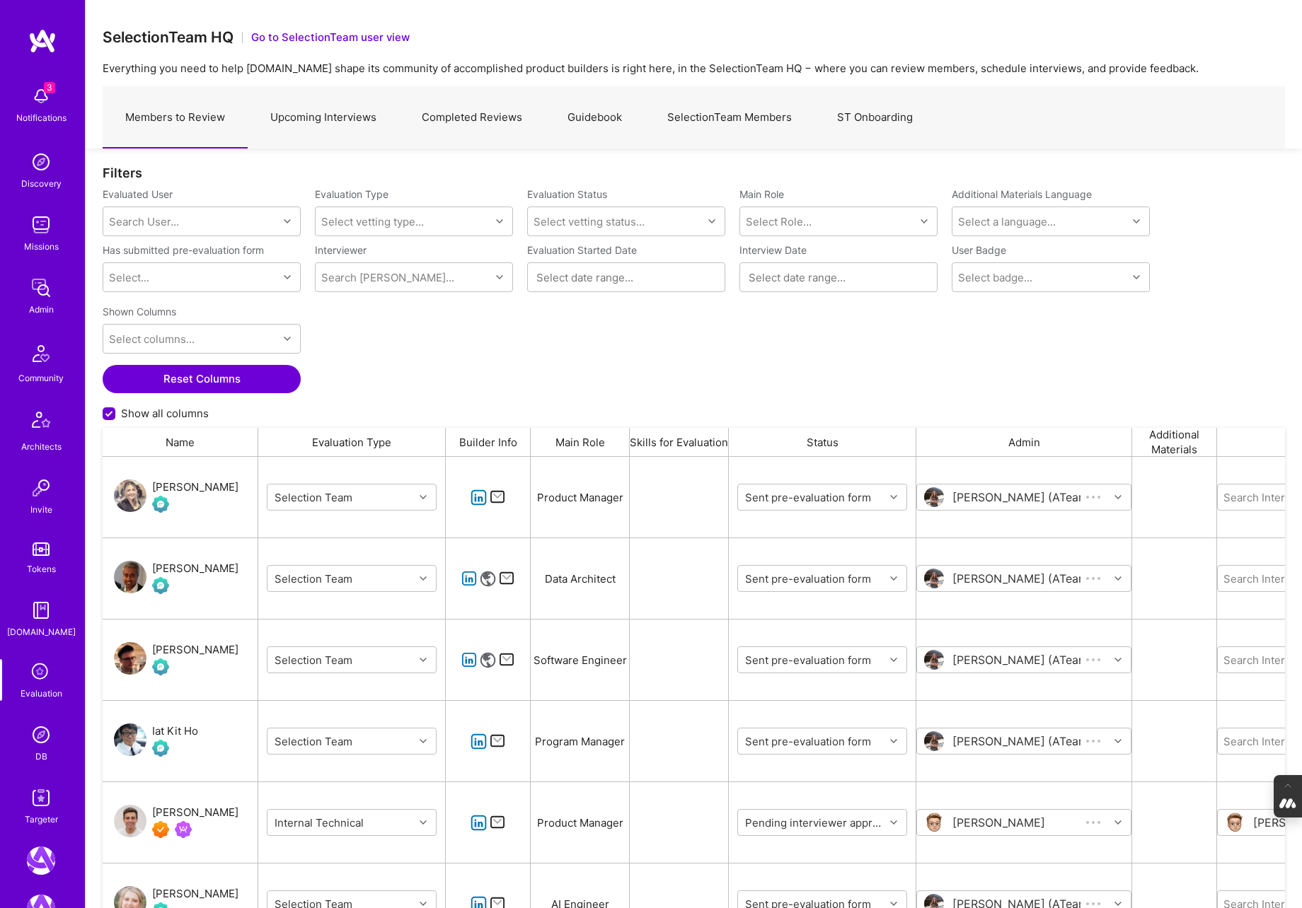
scroll to position [760, 1182]
click at [472, 115] on link "Completed Reviews" at bounding box center [472, 118] width 146 height 62
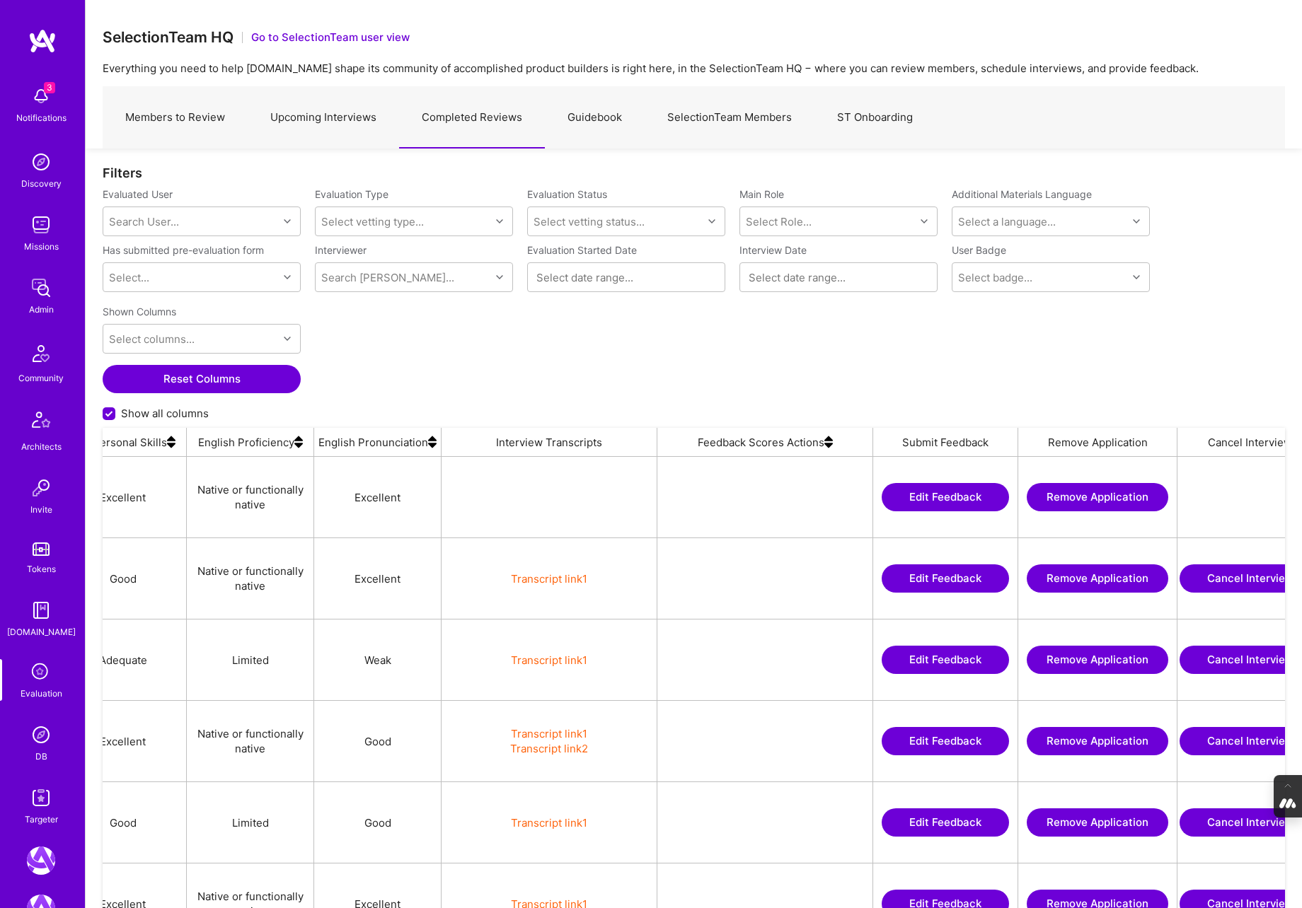
scroll to position [0, 2761]
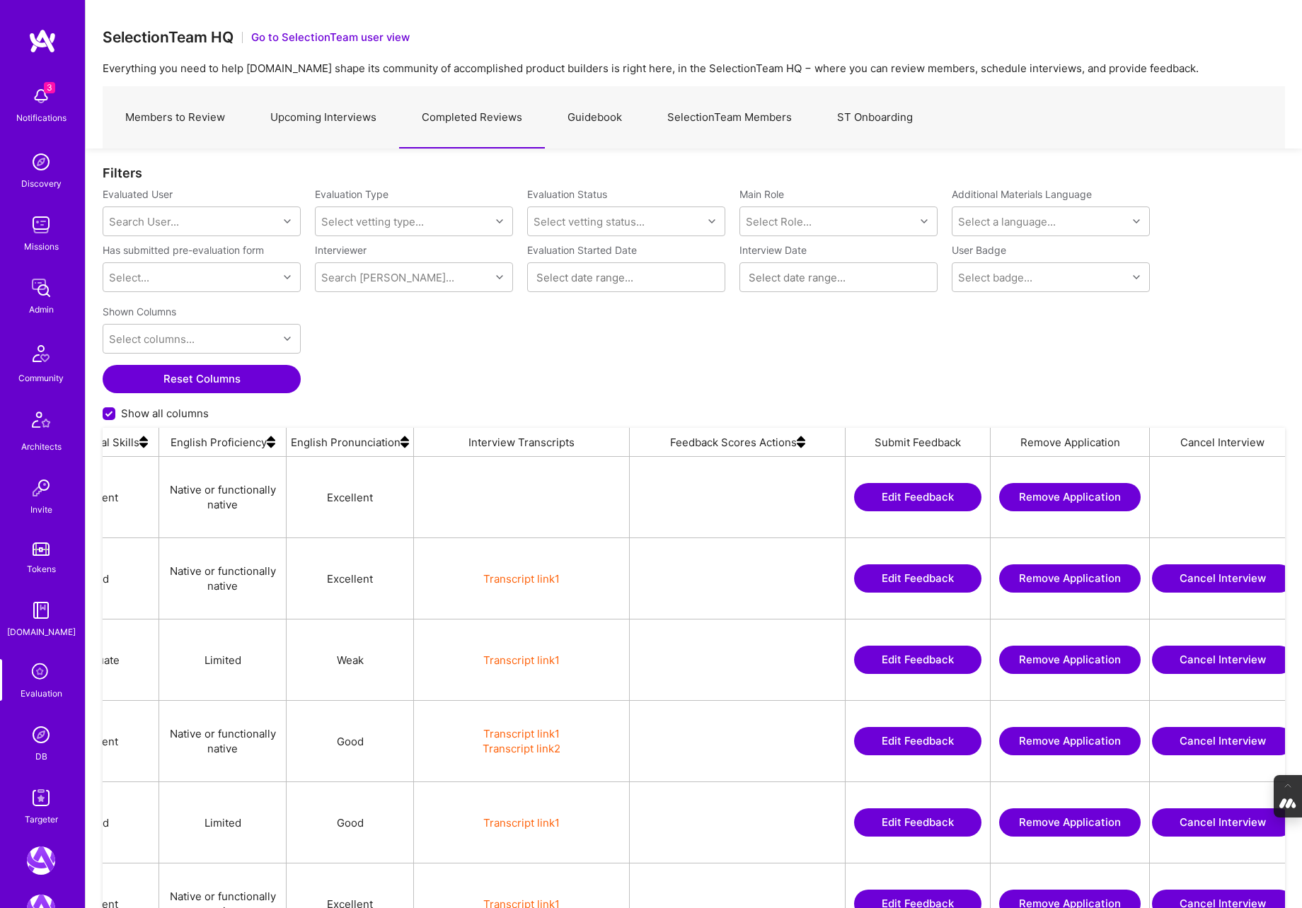
click at [800, 446] on img at bounding box center [801, 442] width 8 height 28
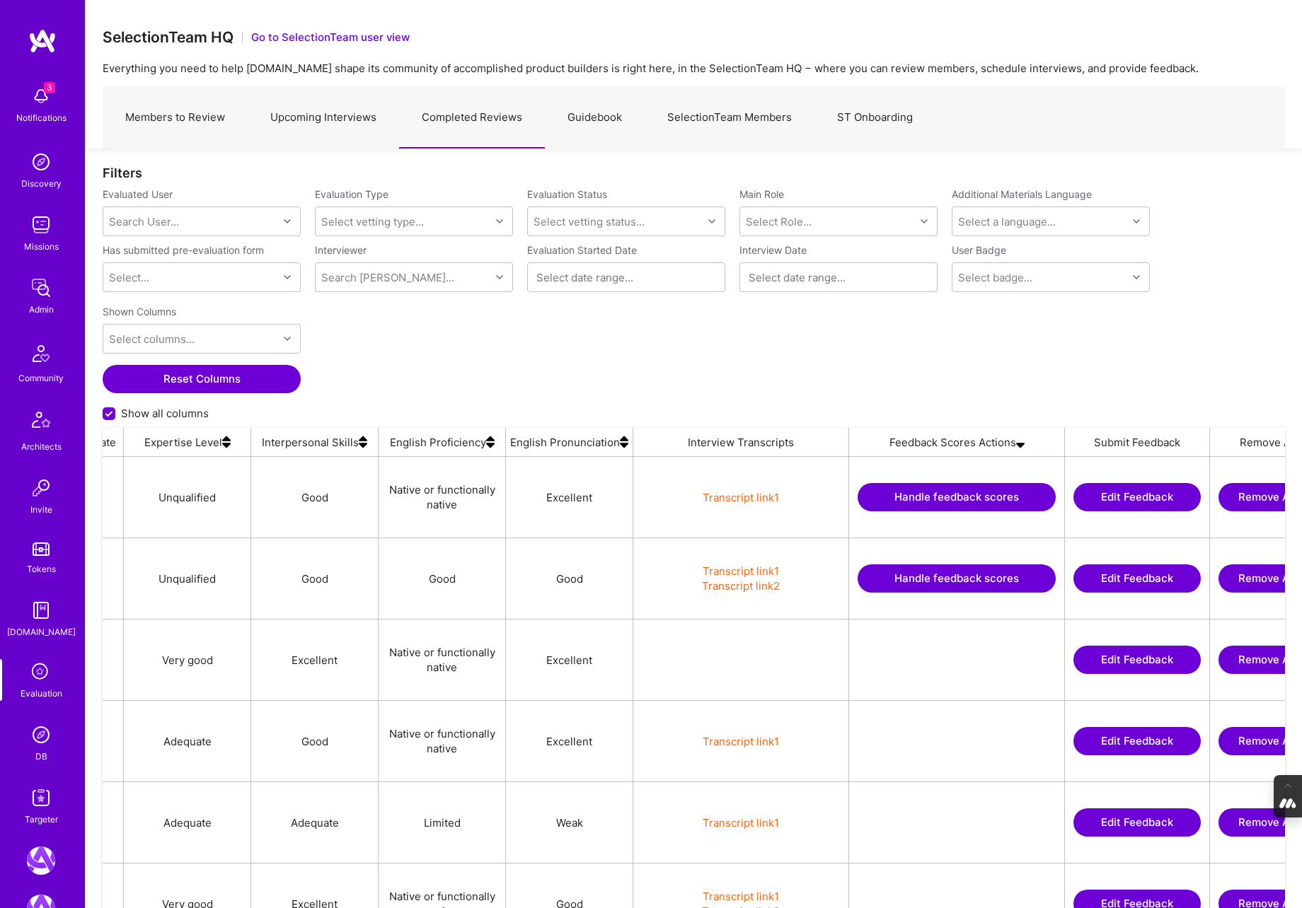
scroll to position [0, 2691]
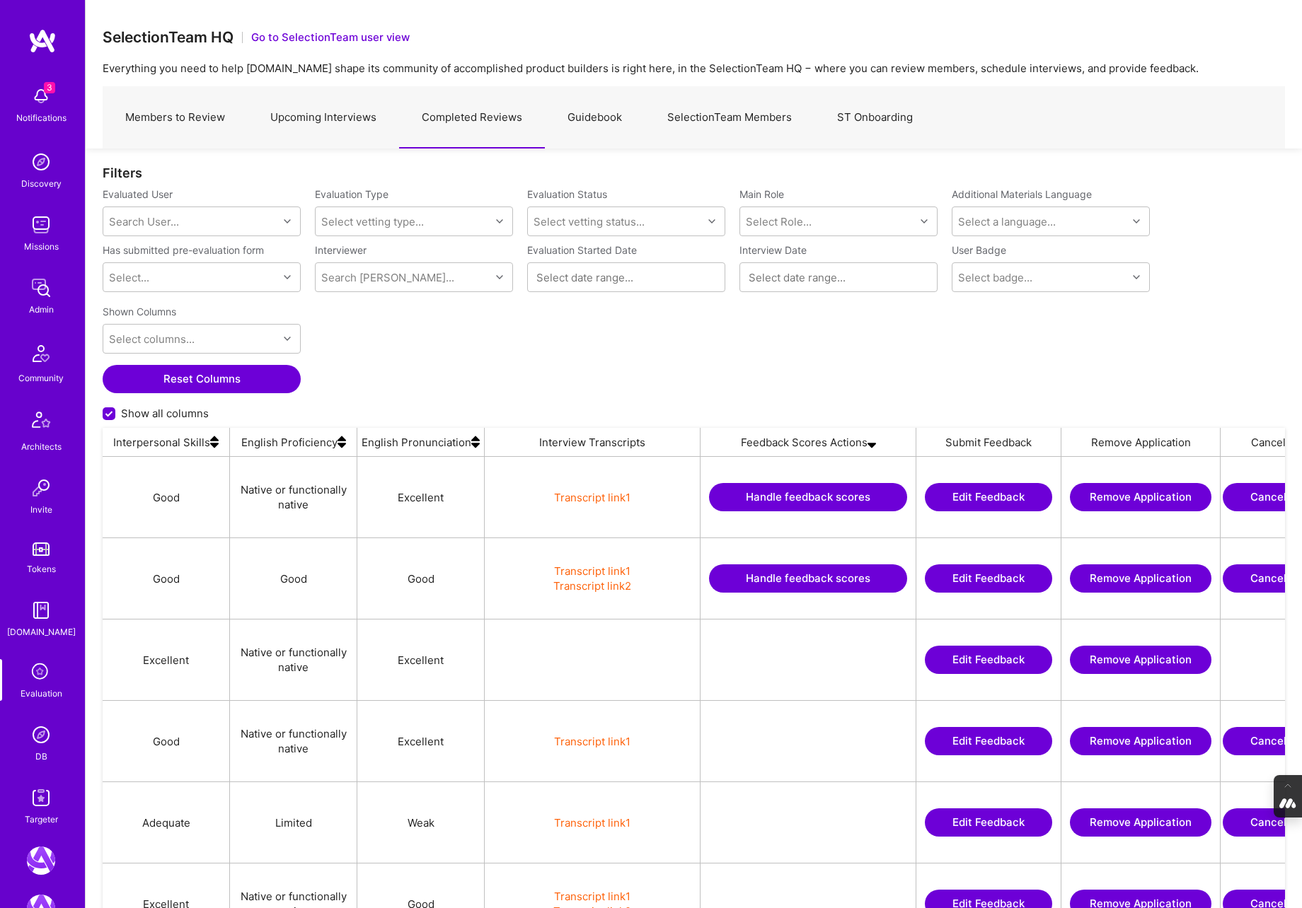
click at [798, 574] on button "Handle feedback scores" at bounding box center [808, 579] width 198 height 28
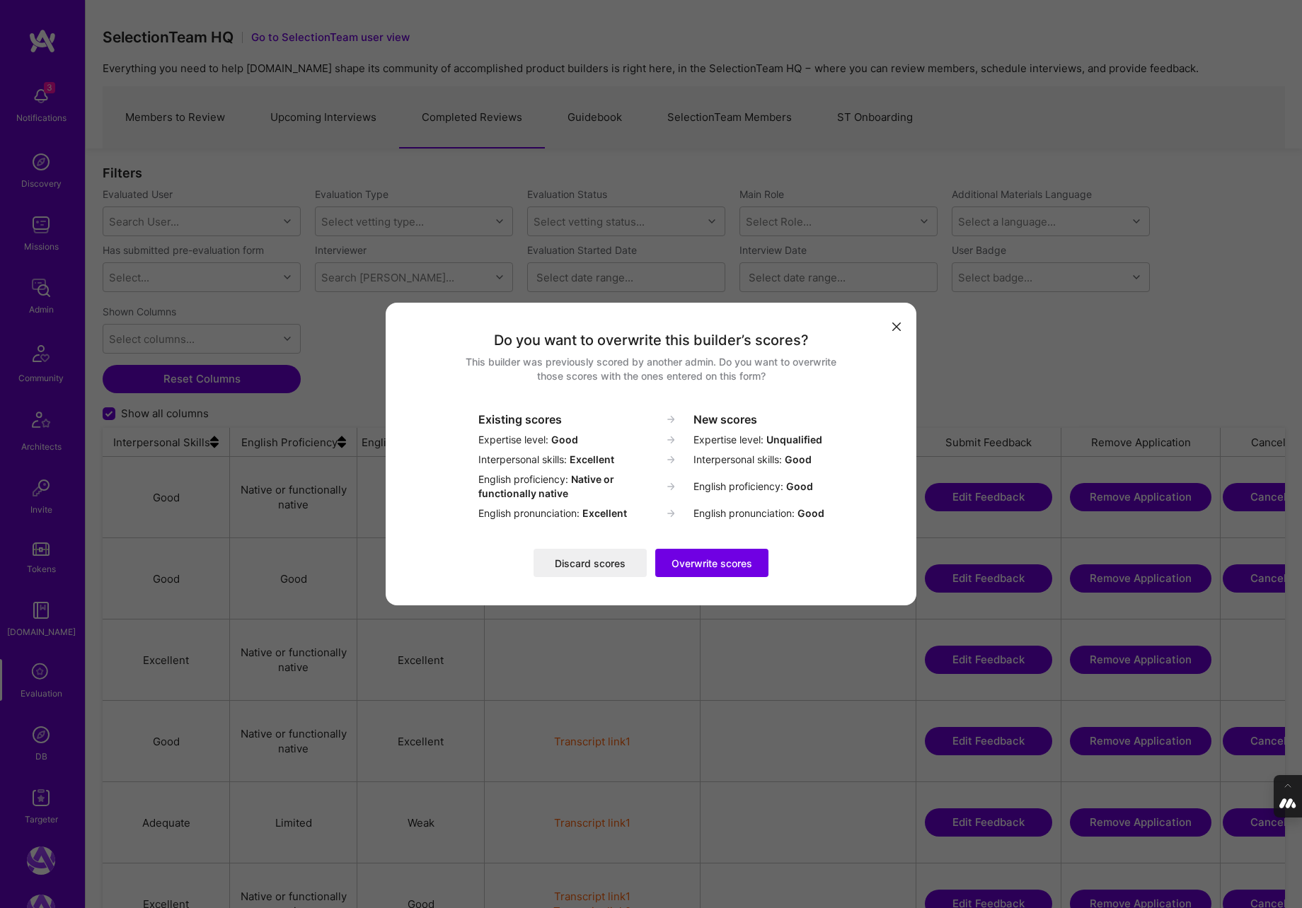
click at [578, 560] on button "Discard scores" at bounding box center [589, 563] width 113 height 28
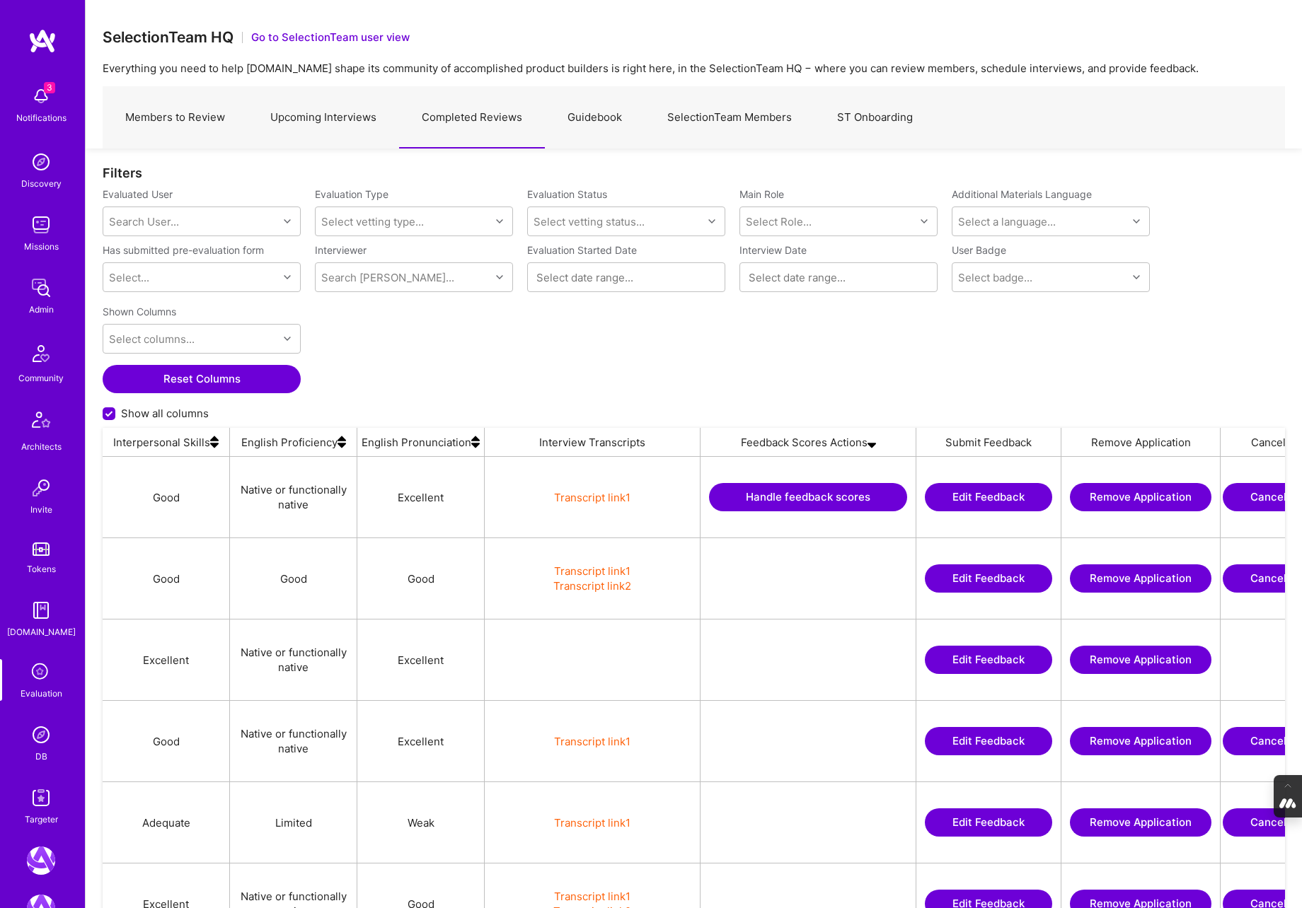
click at [754, 497] on button "Handle feedback scores" at bounding box center [808, 497] width 198 height 28
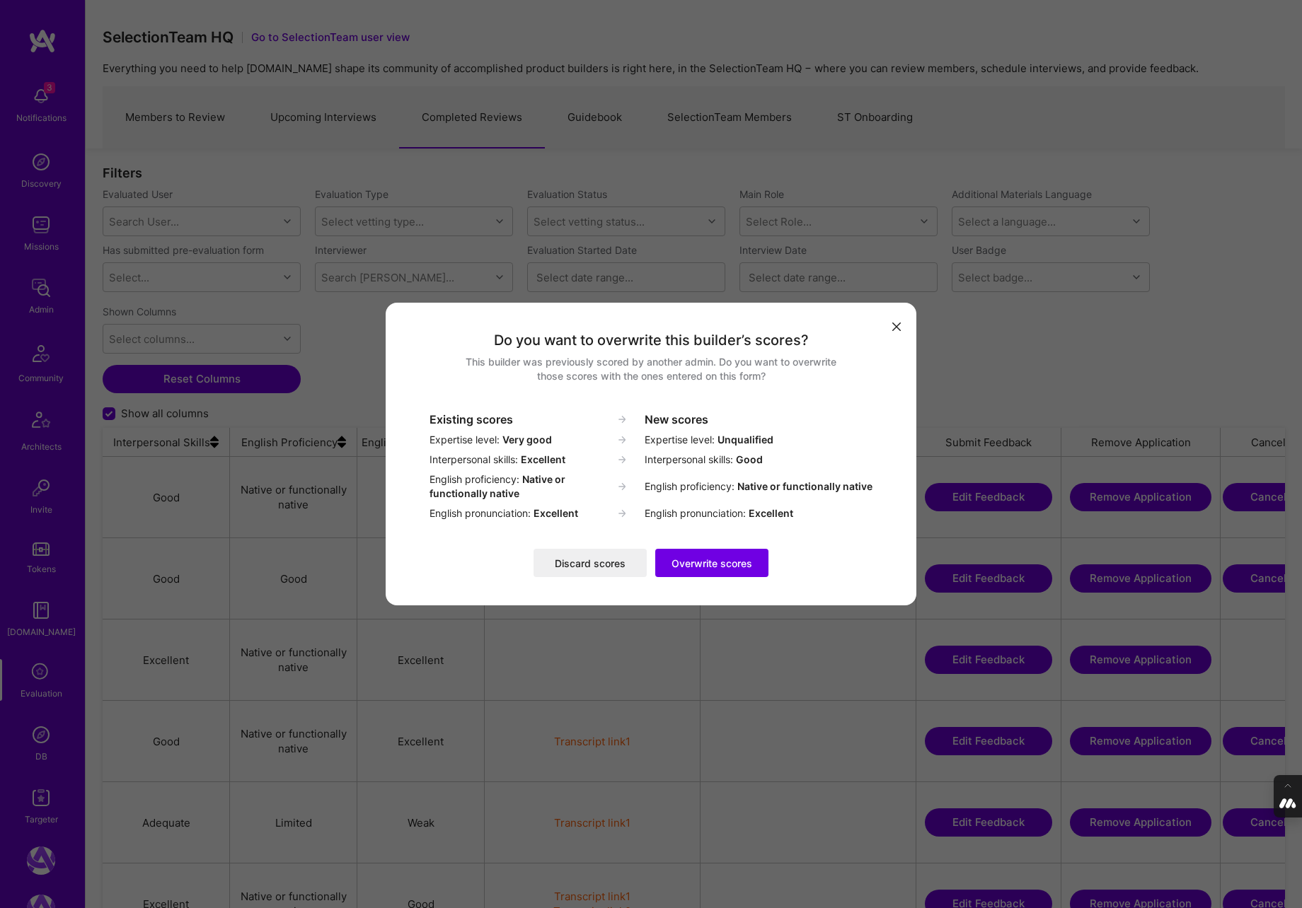
click at [570, 560] on button "Discard scores" at bounding box center [589, 563] width 113 height 28
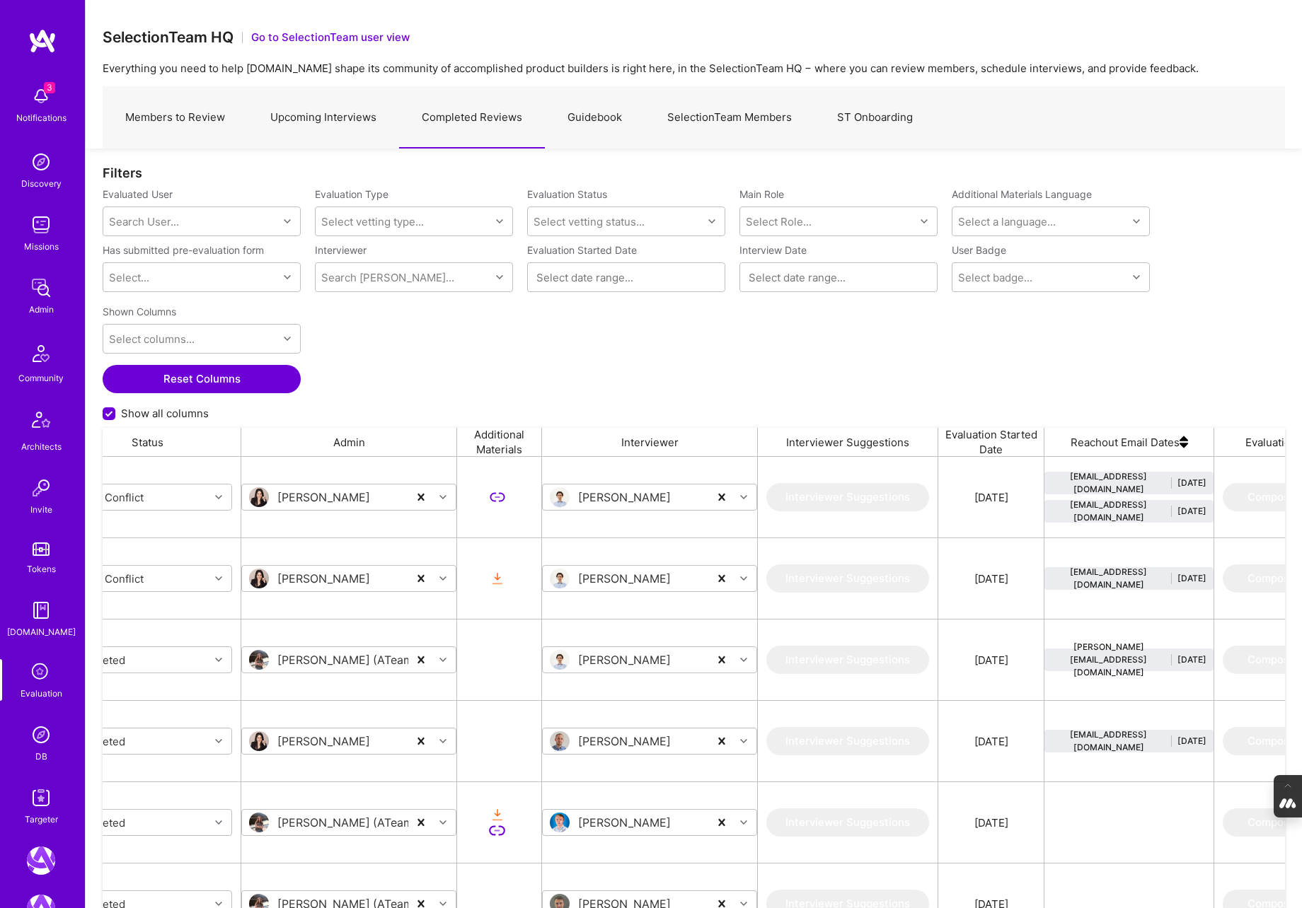
scroll to position [0, 0]
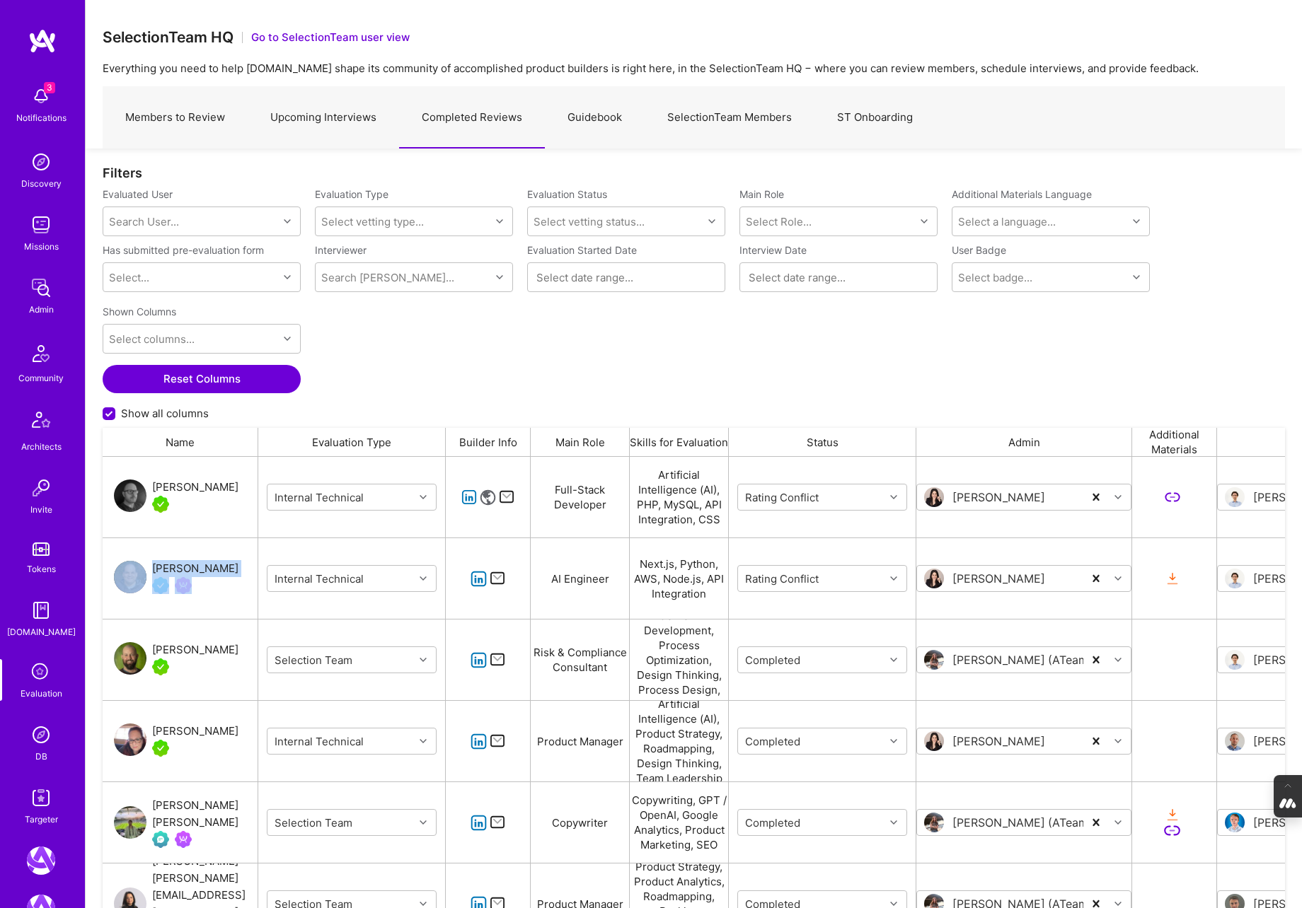
click at [175, 485] on div "Chris Davies" at bounding box center [195, 487] width 86 height 17
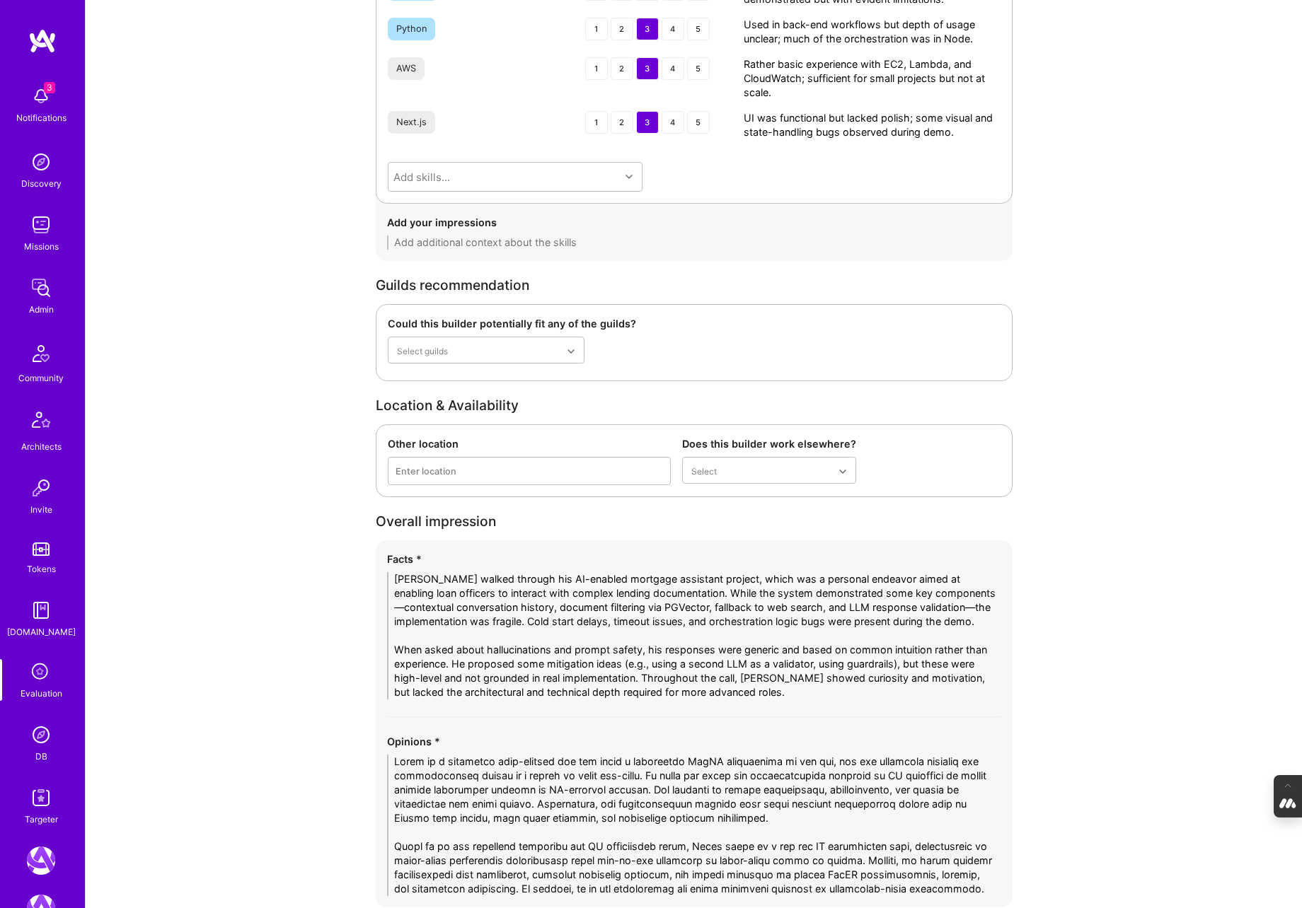
scroll to position [2660, 0]
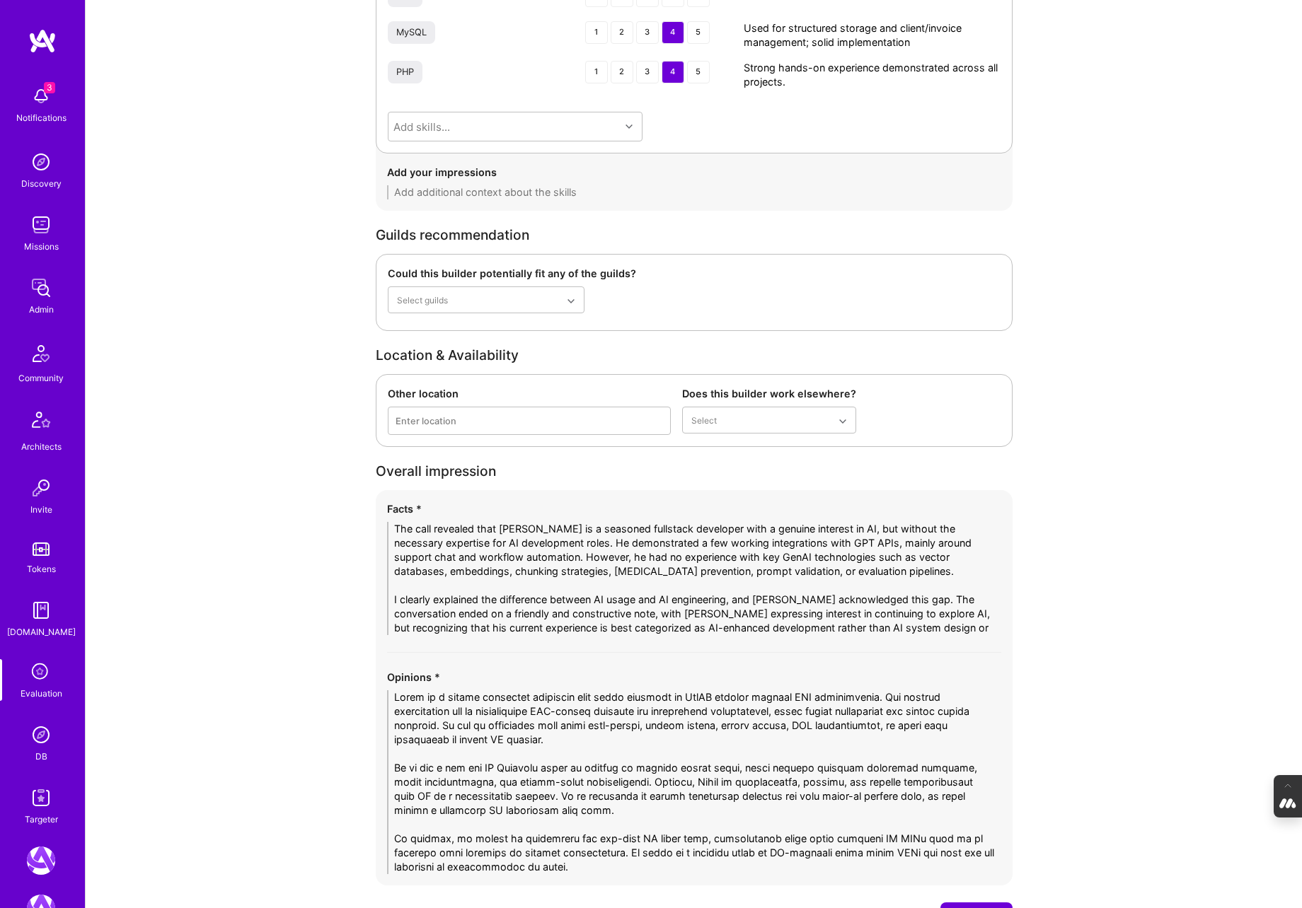
scroll to position [2382, 0]
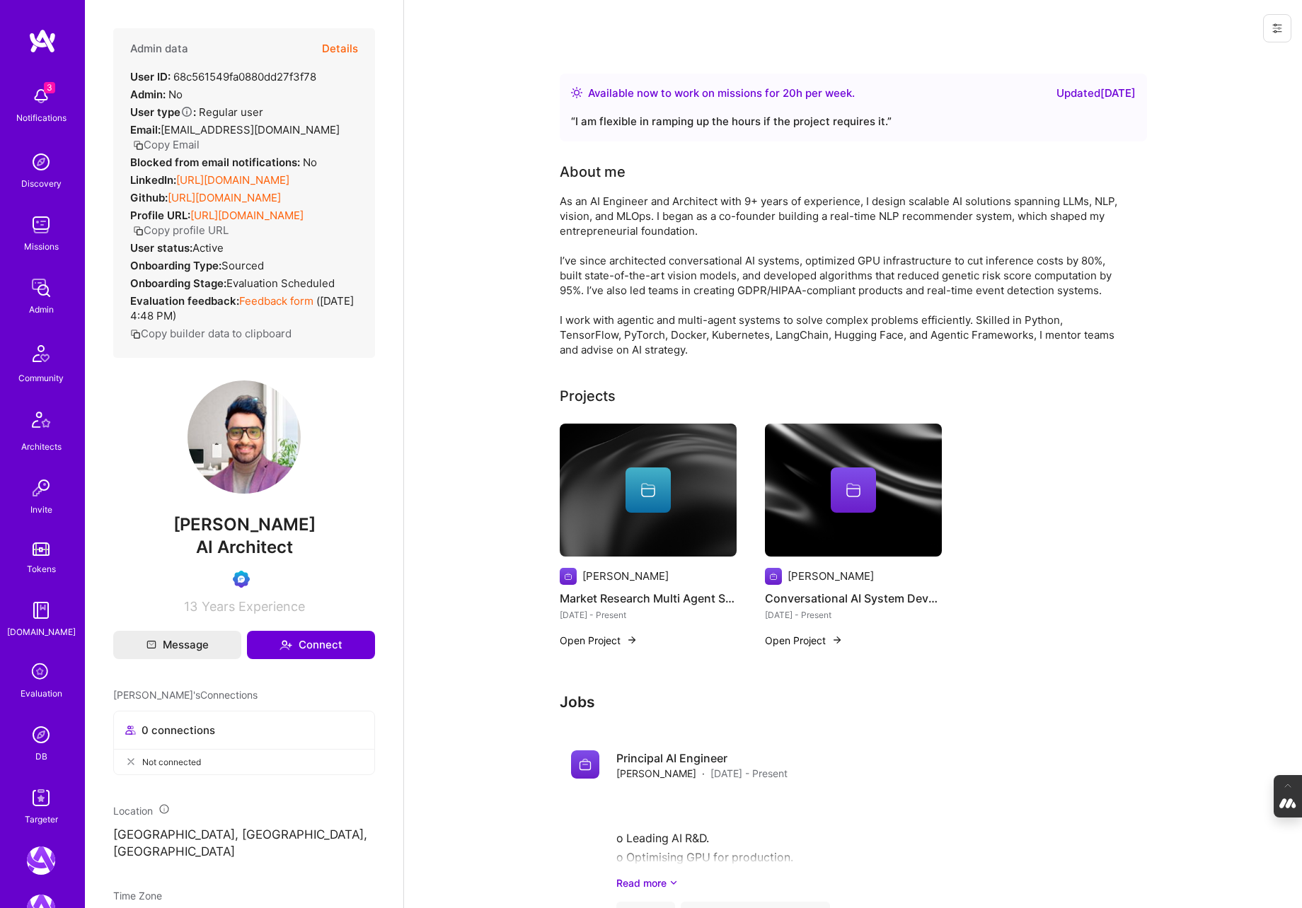
click at [346, 47] on button "Details" at bounding box center [340, 48] width 36 height 41
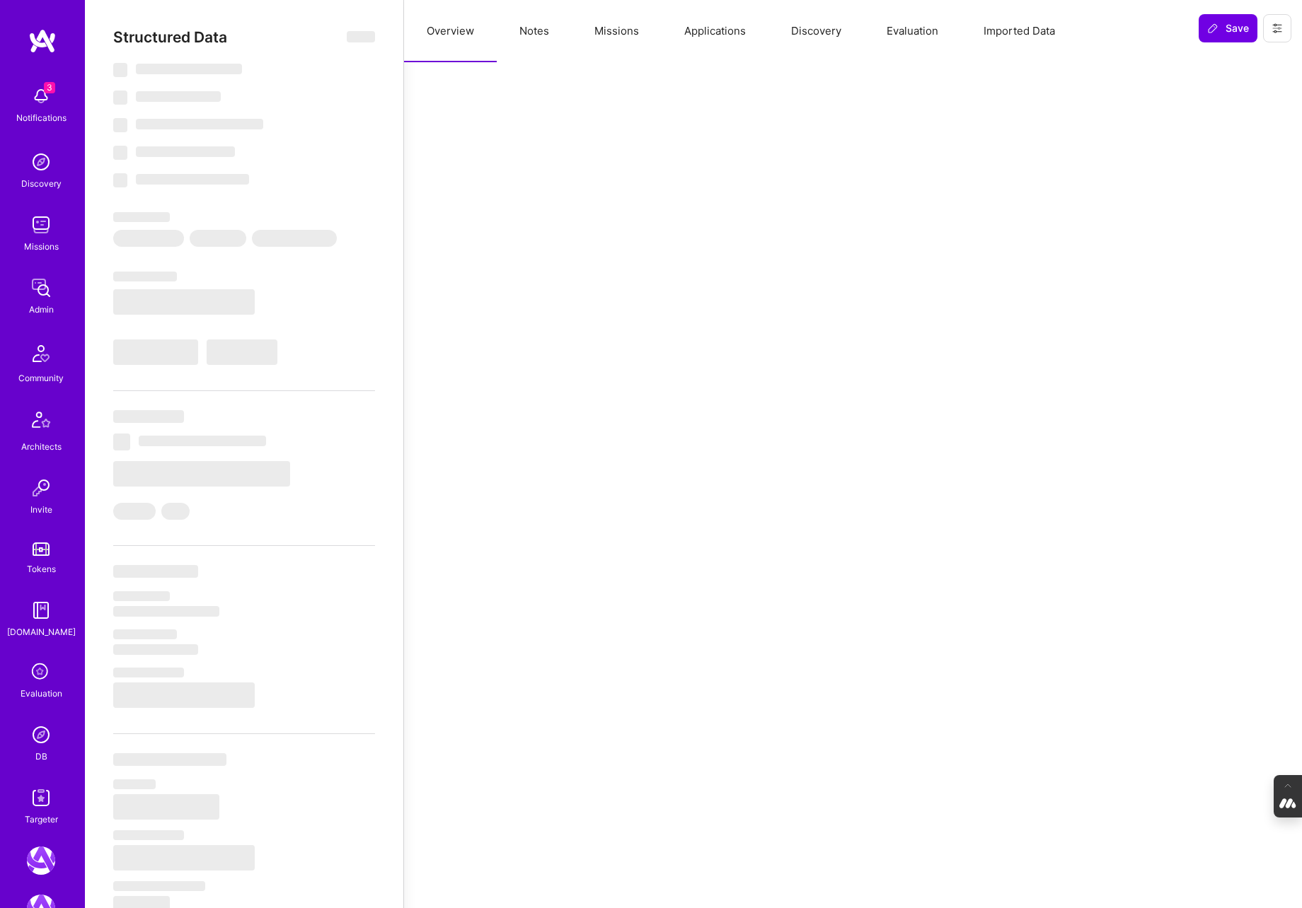
click at [714, 28] on button "Applications" at bounding box center [715, 31] width 107 height 62
select select "Right Now"
select select "Verified"
select select "US"
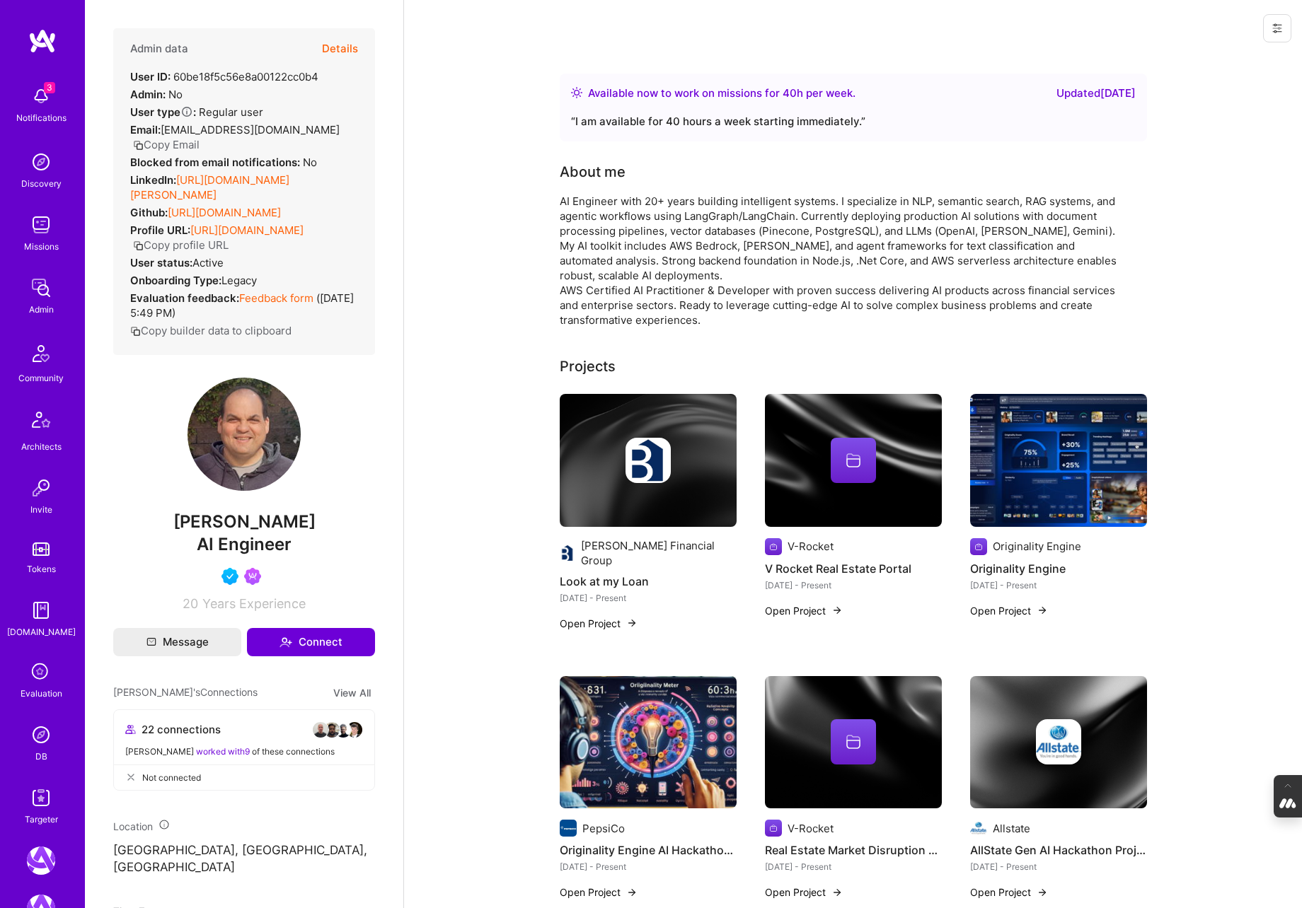
click at [200, 137] on button "Copy Email" at bounding box center [166, 144] width 67 height 15
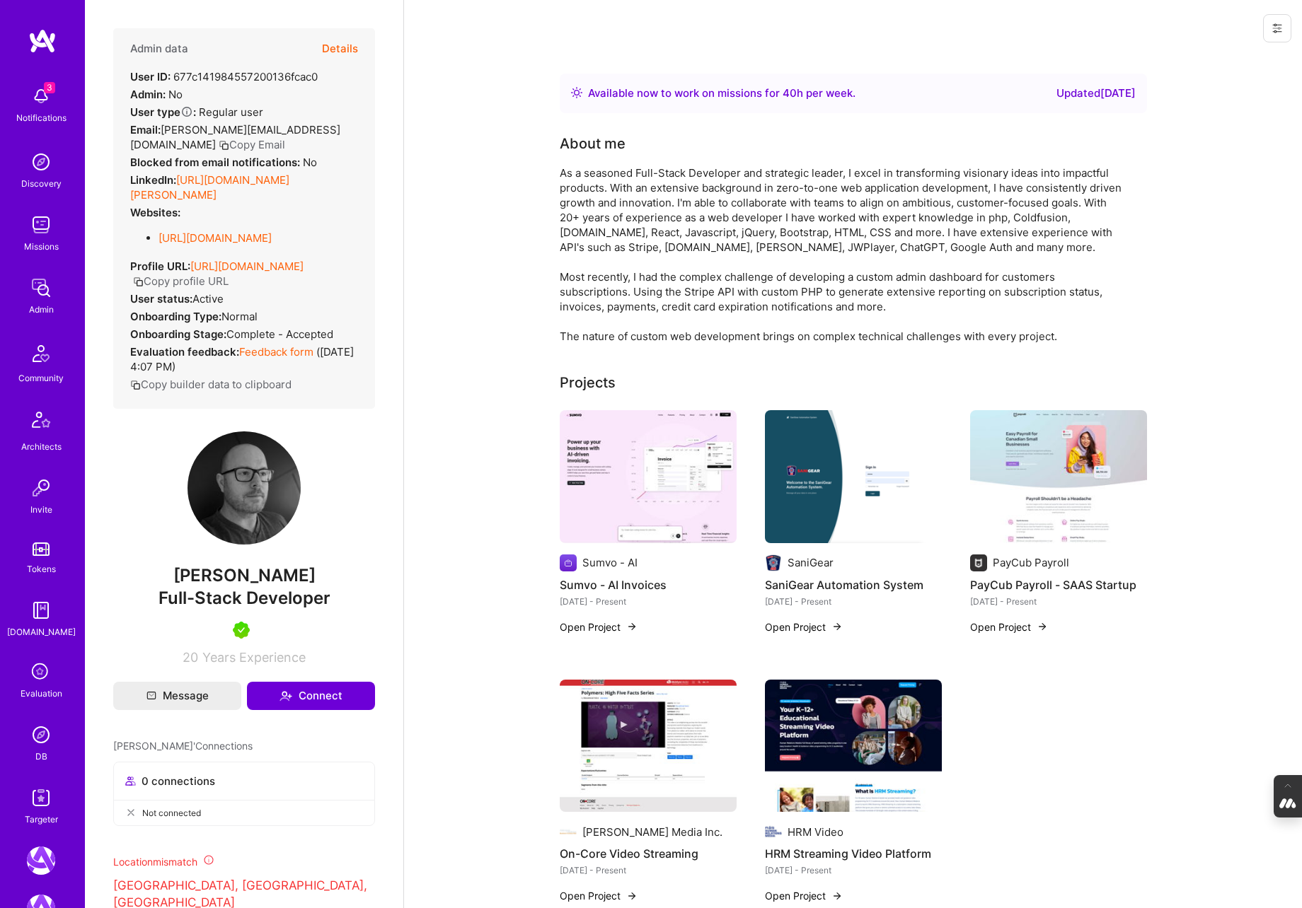
click at [285, 137] on button "Copy Email" at bounding box center [252, 144] width 67 height 15
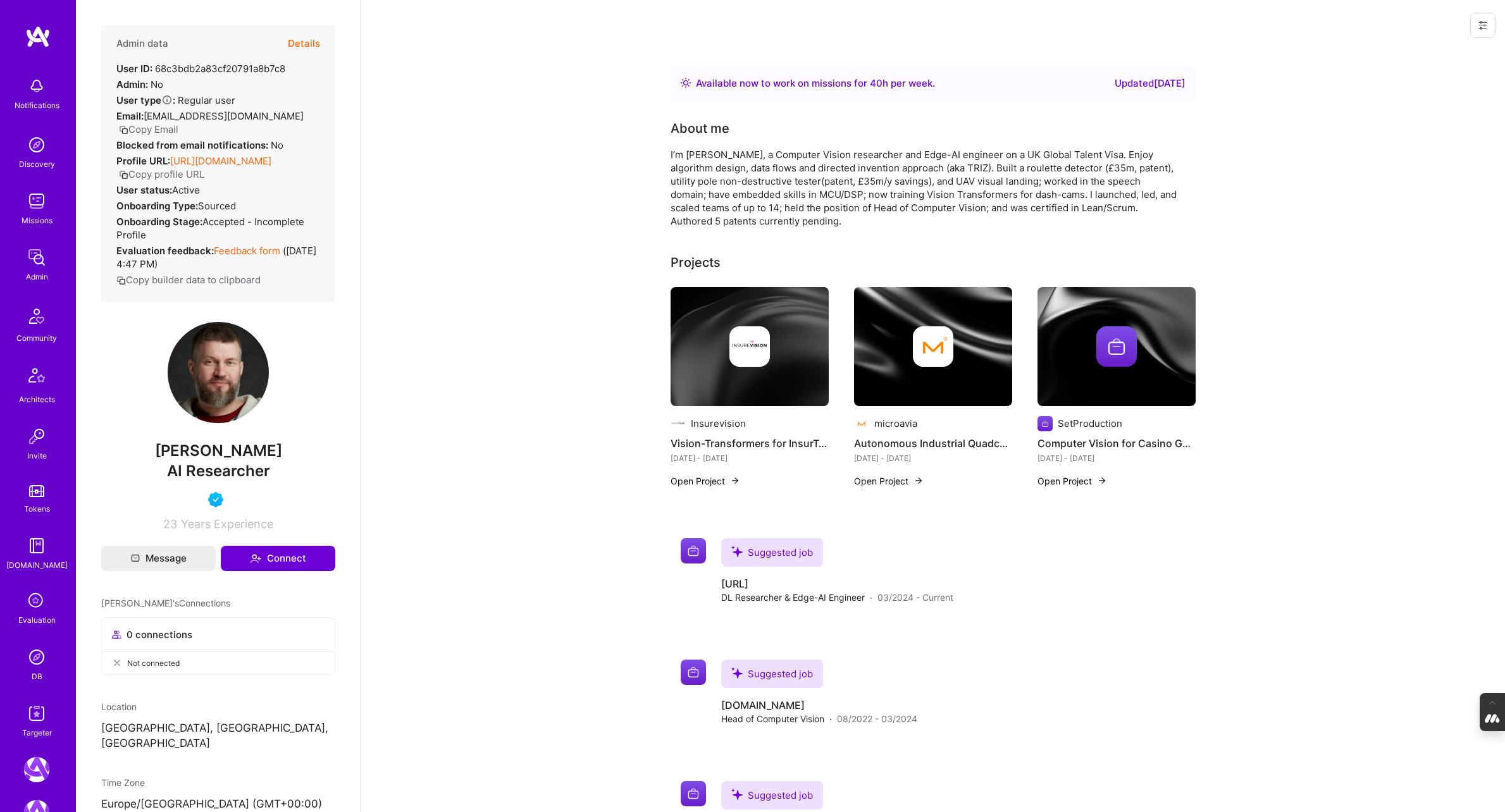
click at [306, 44] on button "Details" at bounding box center [304, 43] width 32 height 37
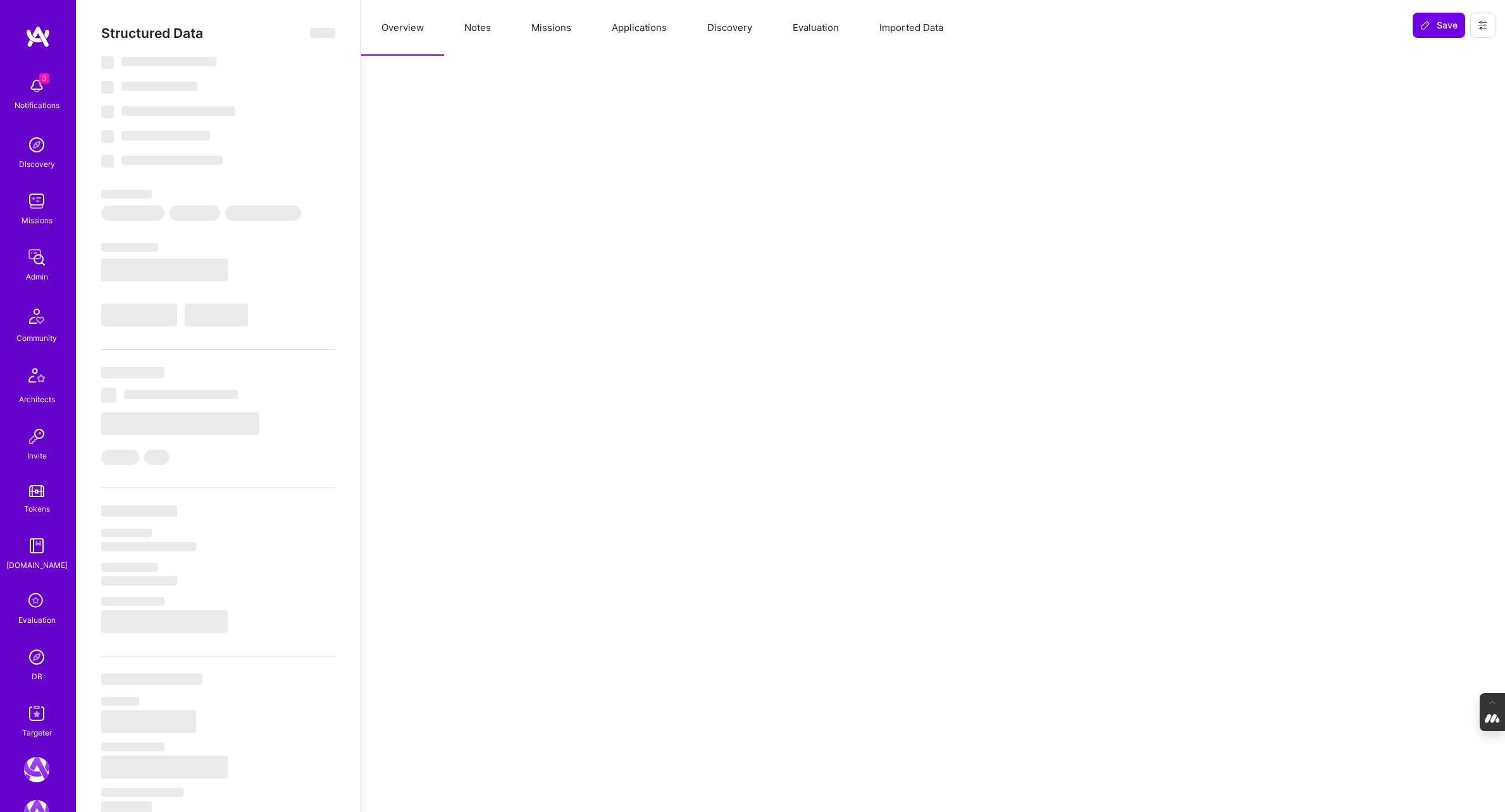
click at [804, 29] on button "Evaluation" at bounding box center [816, 28] width 87 height 55
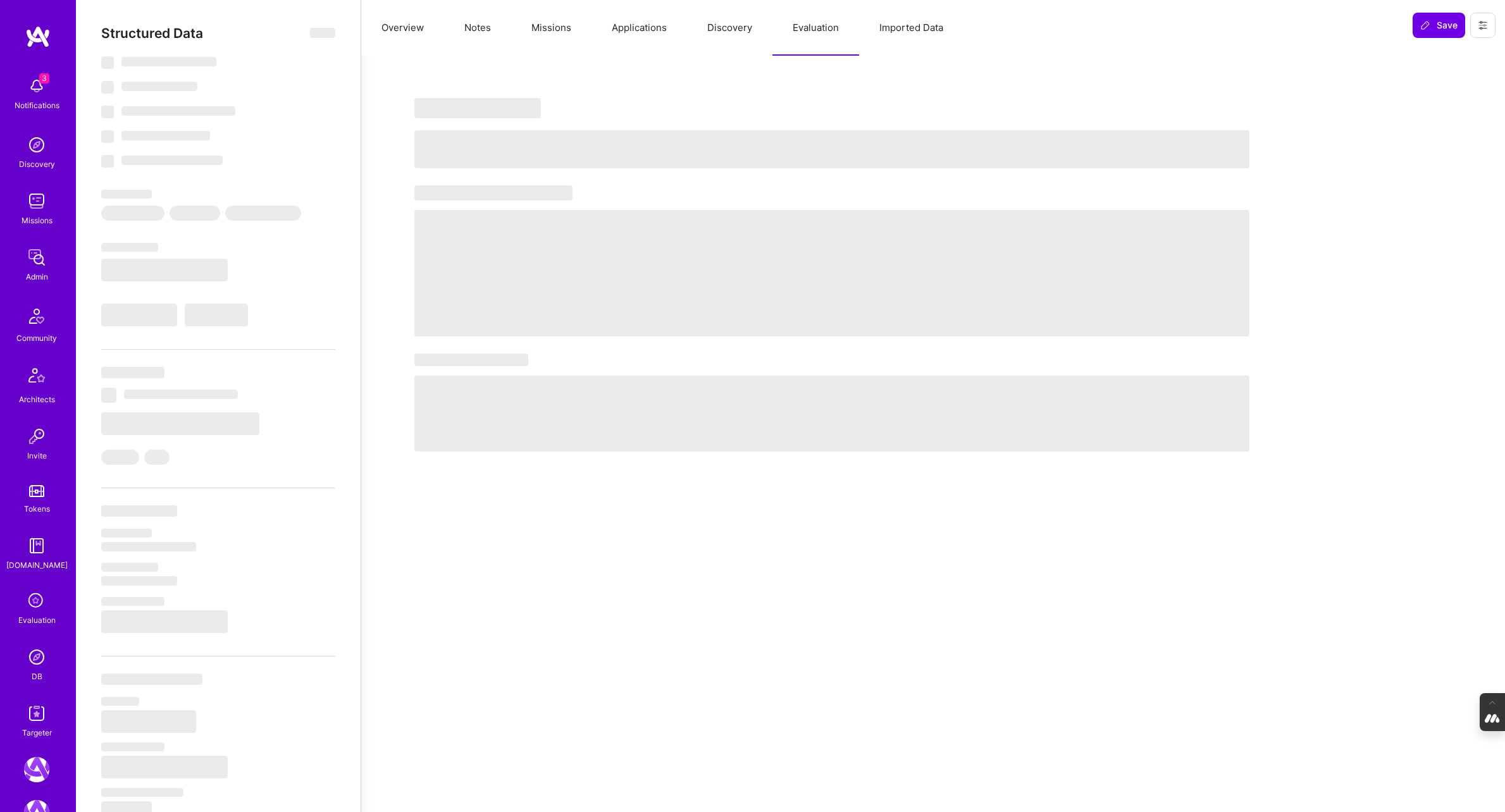
select select "Right Now"
select select "5"
select select "4"
select select "6"
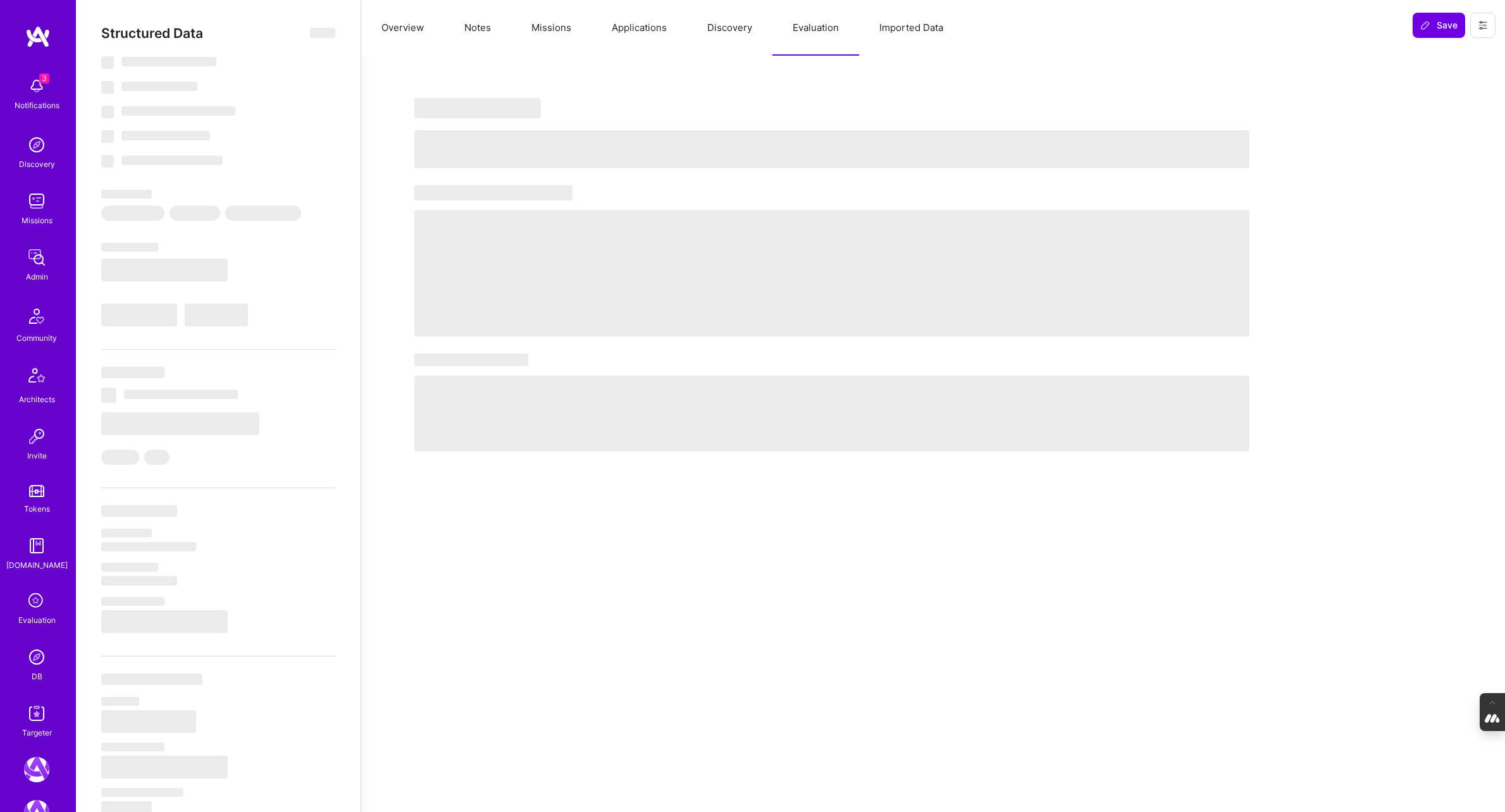
select select "GB"
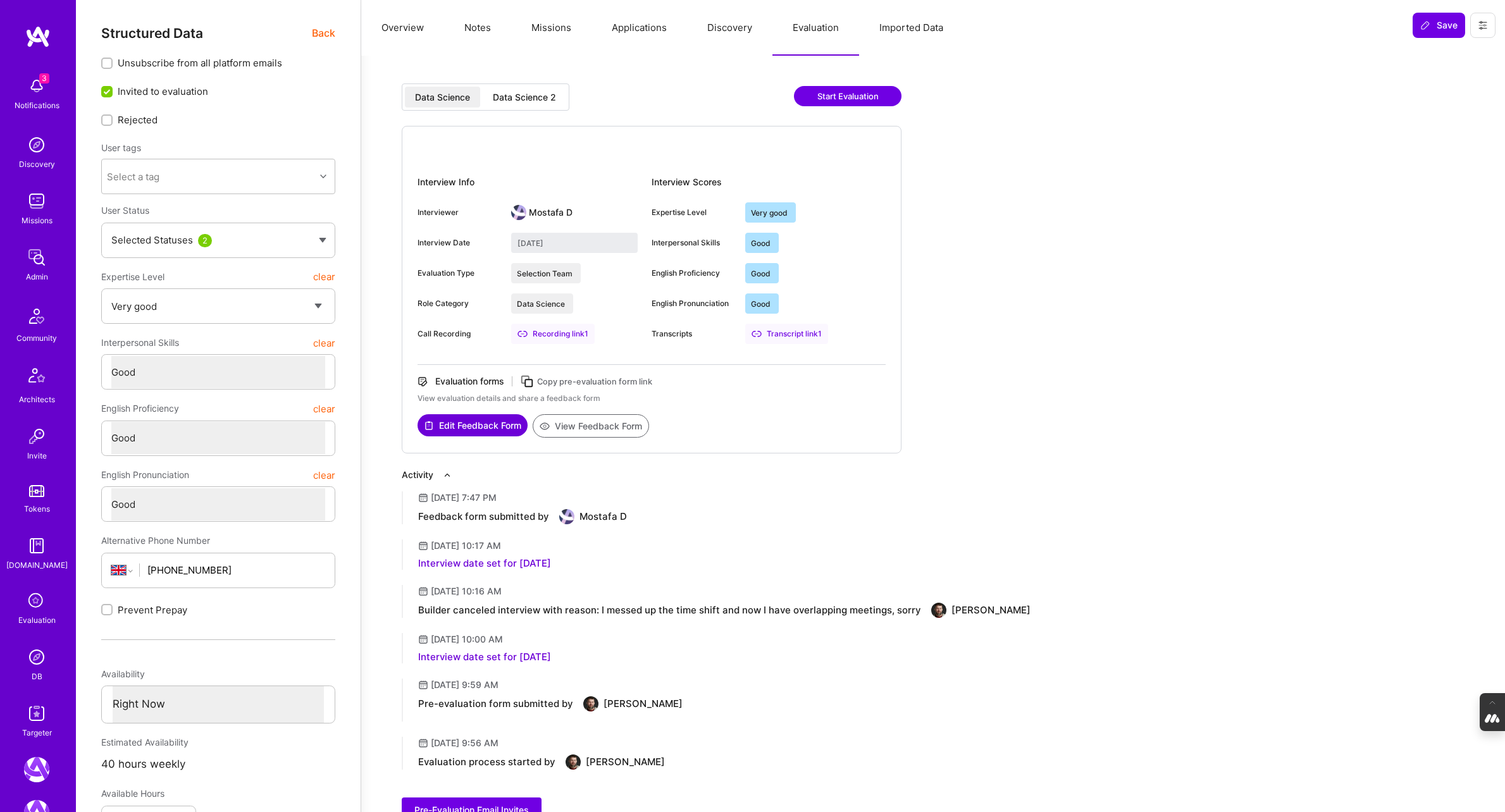
click at [523, 94] on div "Data Science 2" at bounding box center [524, 97] width 63 height 13
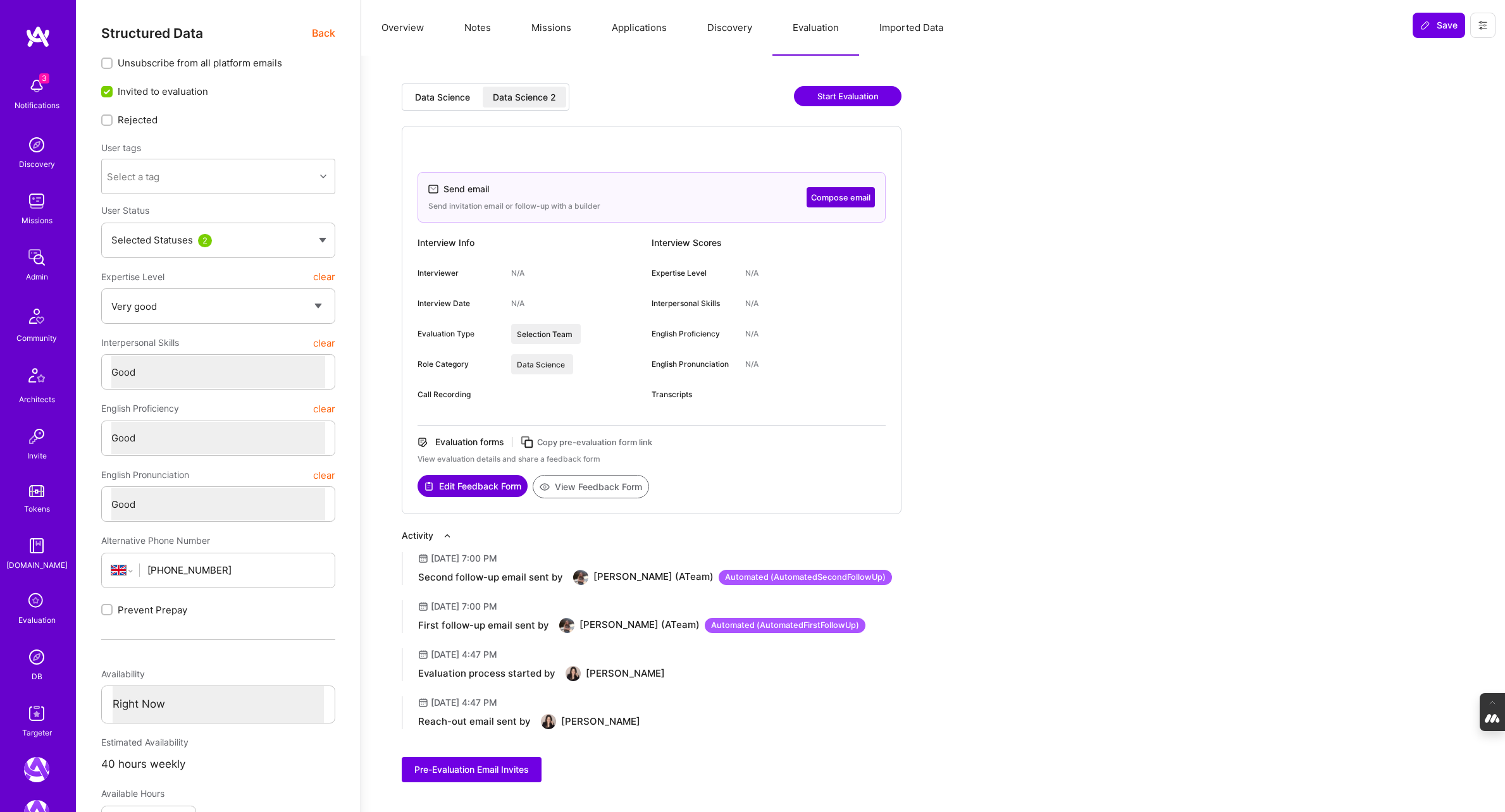
click at [410, 95] on div "Data Science" at bounding box center [443, 97] width 75 height 21
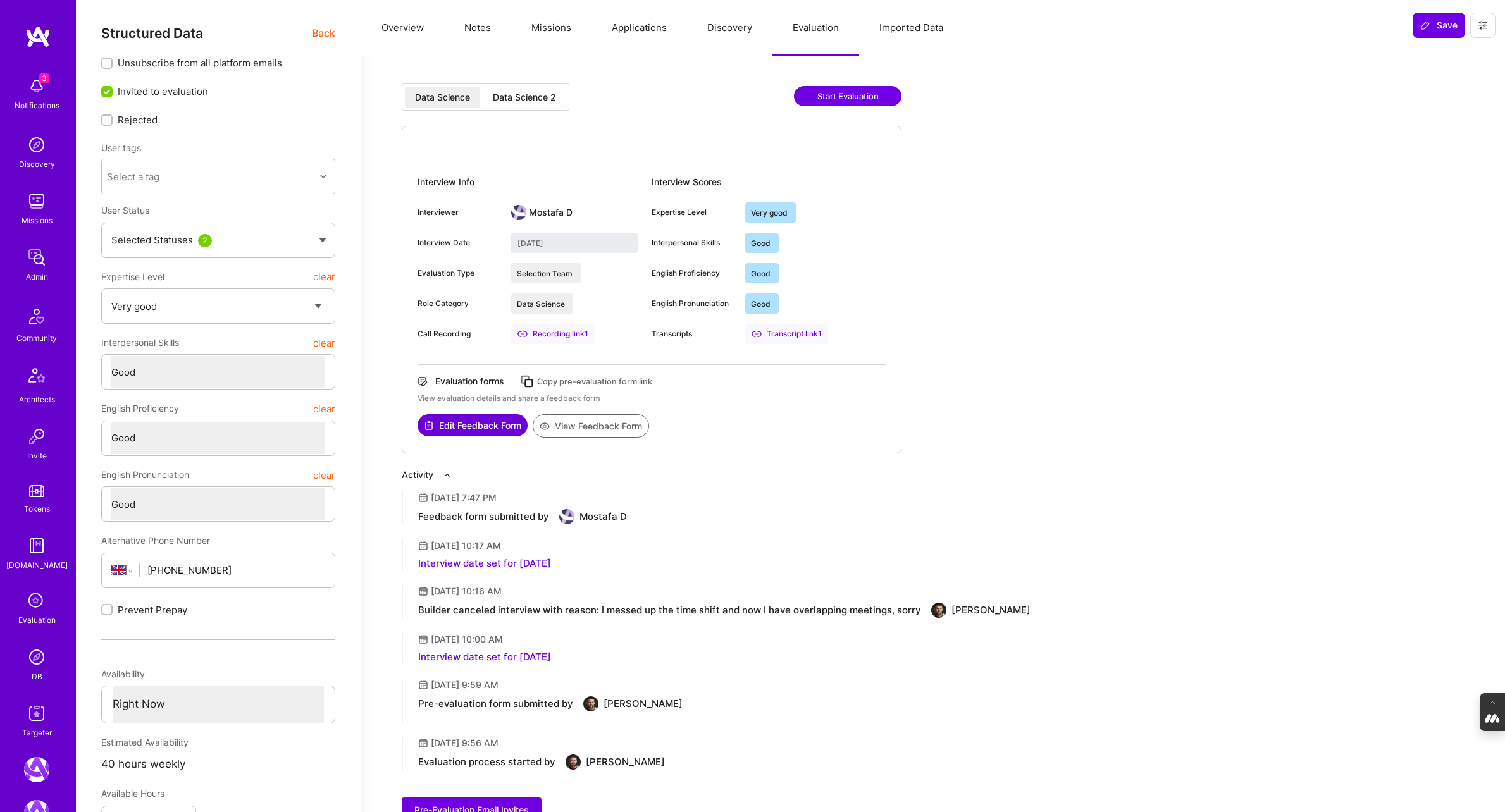
click at [594, 423] on button "View Feedback Form" at bounding box center [591, 426] width 116 height 23
click at [414, 27] on button "Overview" at bounding box center [402, 28] width 83 height 55
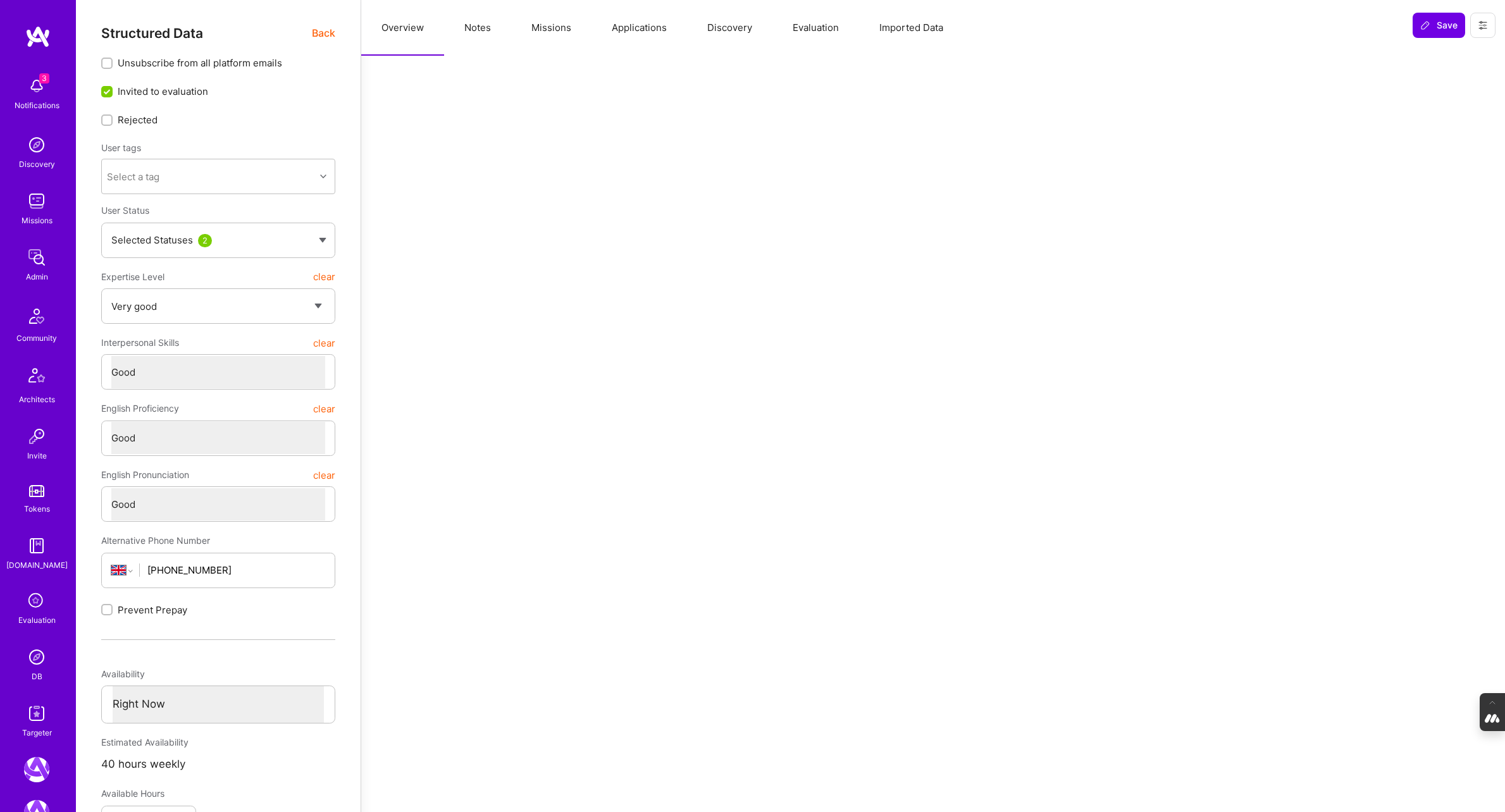
click at [326, 30] on span "Back" at bounding box center [324, 33] width 23 height 16
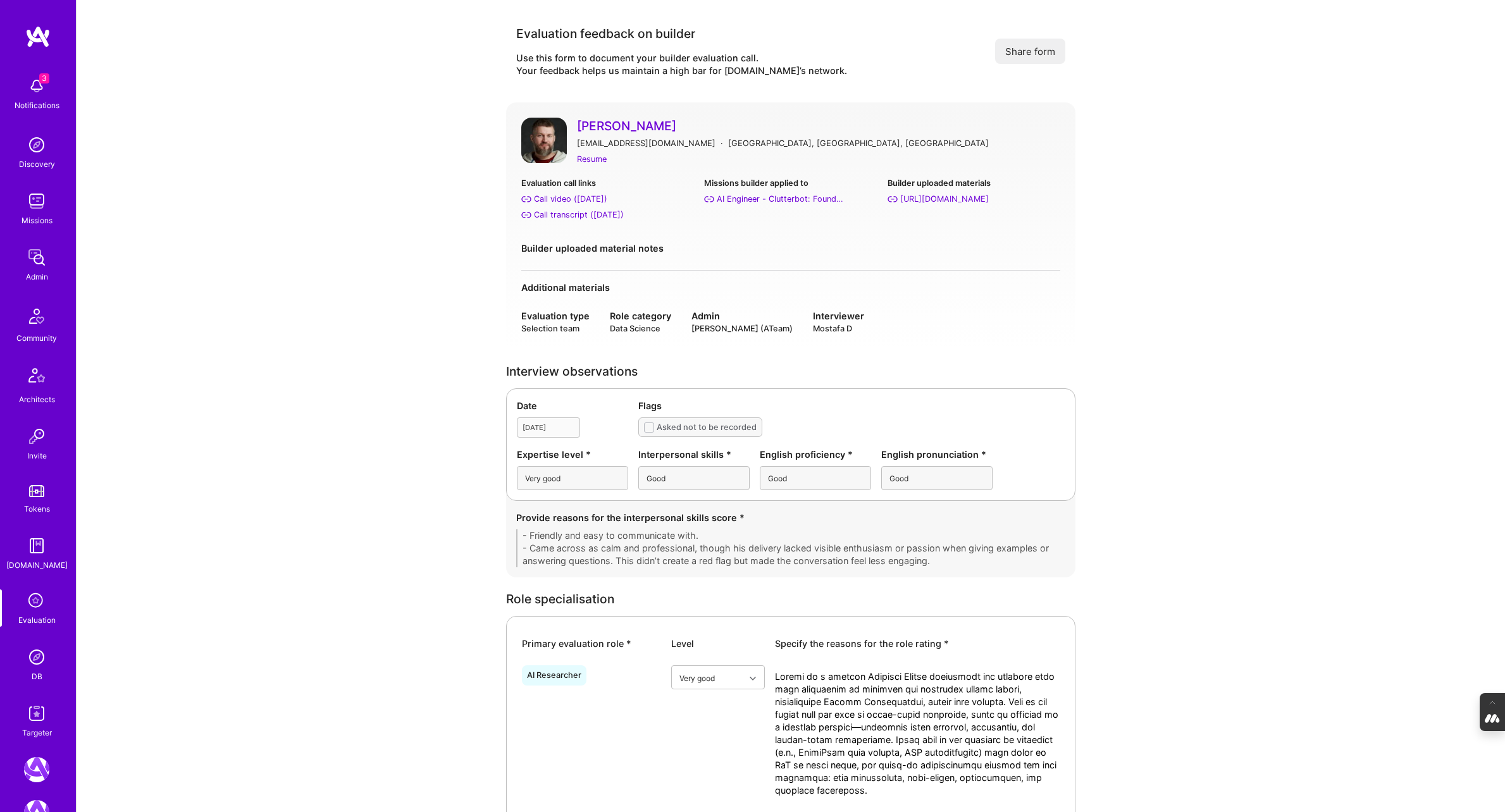
click at [1030, 55] on button "Share form" at bounding box center [1030, 51] width 71 height 25
